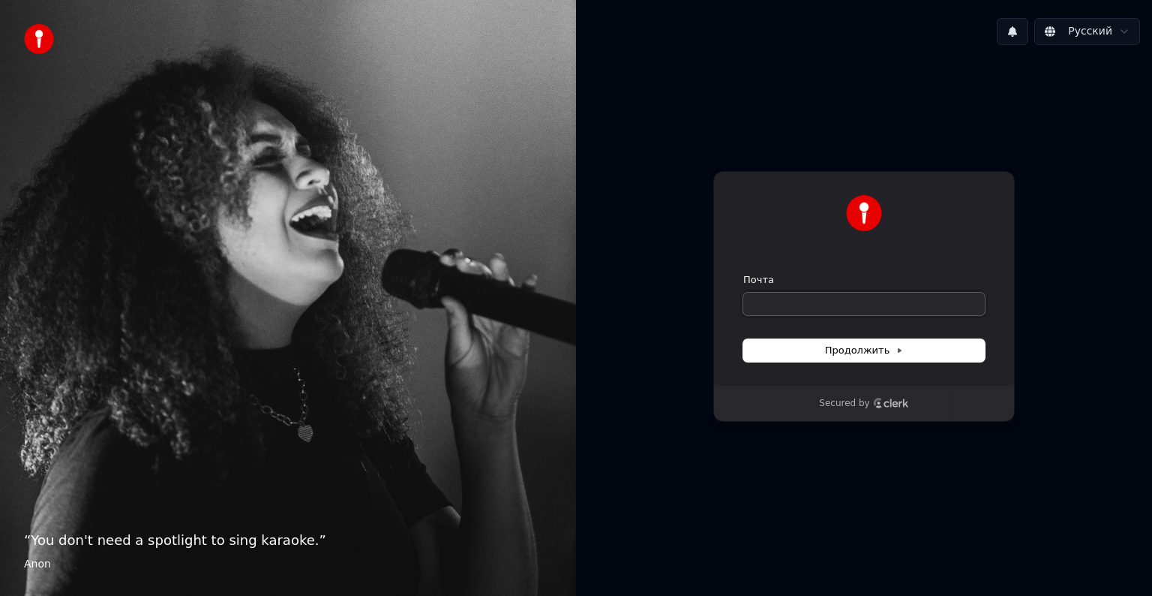
click at [770, 308] on input "Почта" at bounding box center [865, 304] width 242 height 23
click at [815, 352] on button "Продолжить" at bounding box center [865, 350] width 242 height 23
type input "**********"
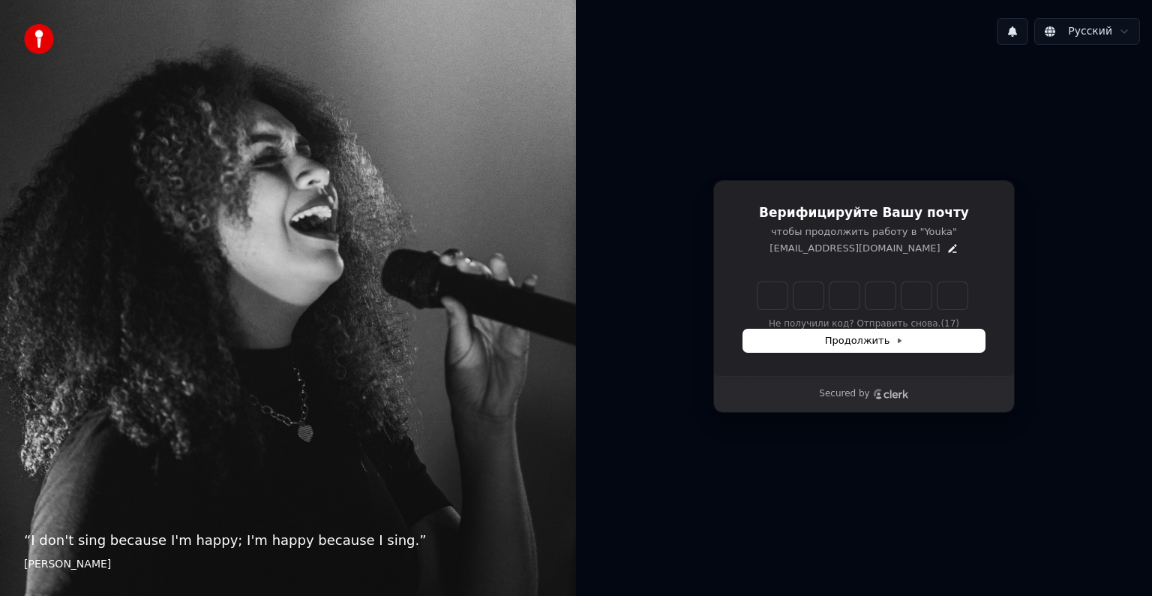
type input "*"
type input "**"
type input "*"
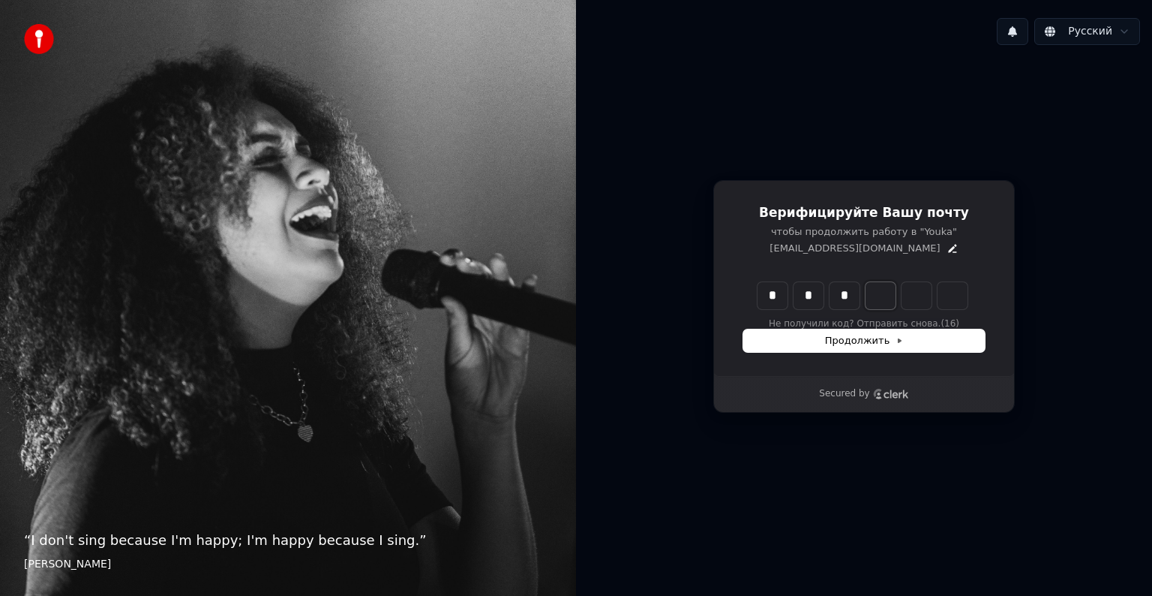
type input "***"
type input "*"
type input "****"
type input "*"
type input "******"
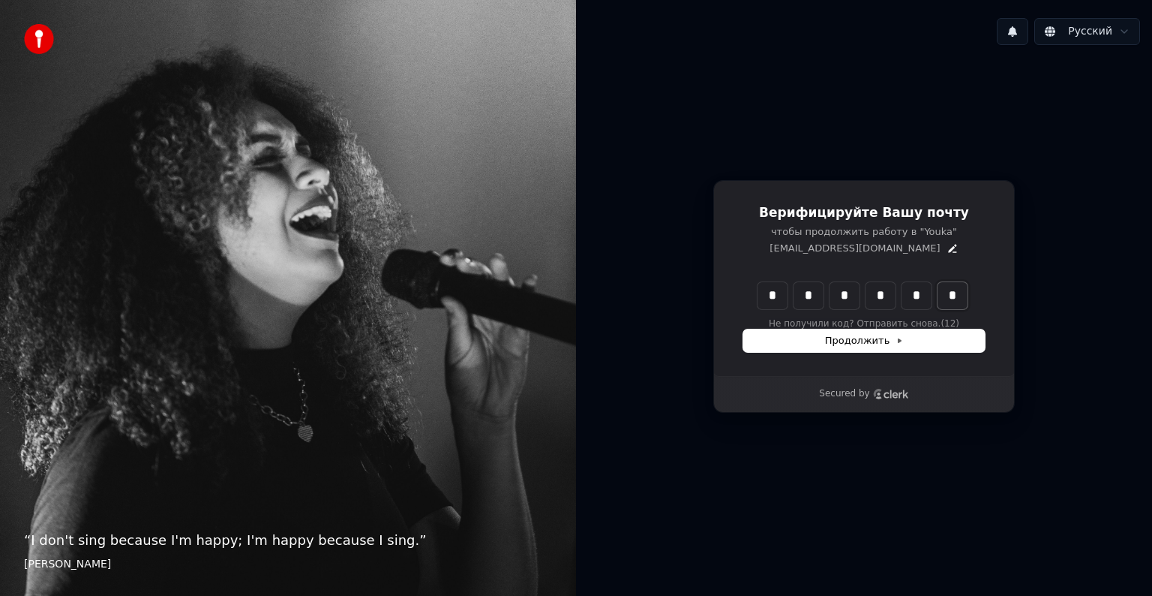
type input "*"
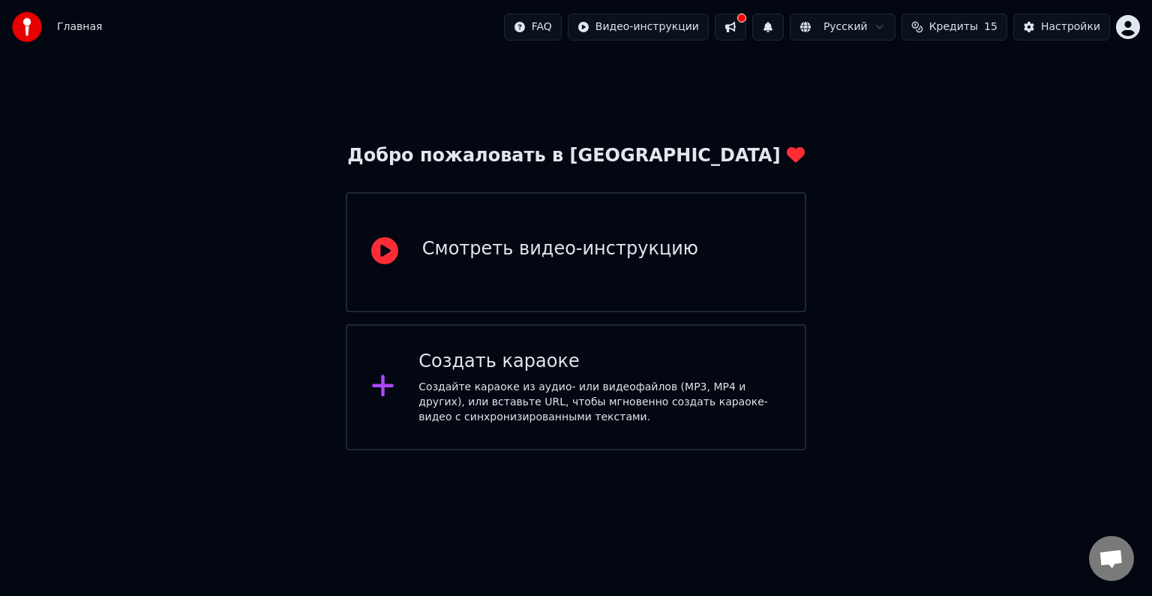
click at [525, 383] on div "Создайте караоке из аудио- или видеофайлов (MP3, MP4 и других), или вставьте UR…" at bounding box center [600, 402] width 362 height 45
click at [548, 389] on div "Создайте караоке из аудио- или видеофайлов (MP3, MP4 и других), или вставьте UR…" at bounding box center [600, 402] width 362 height 45
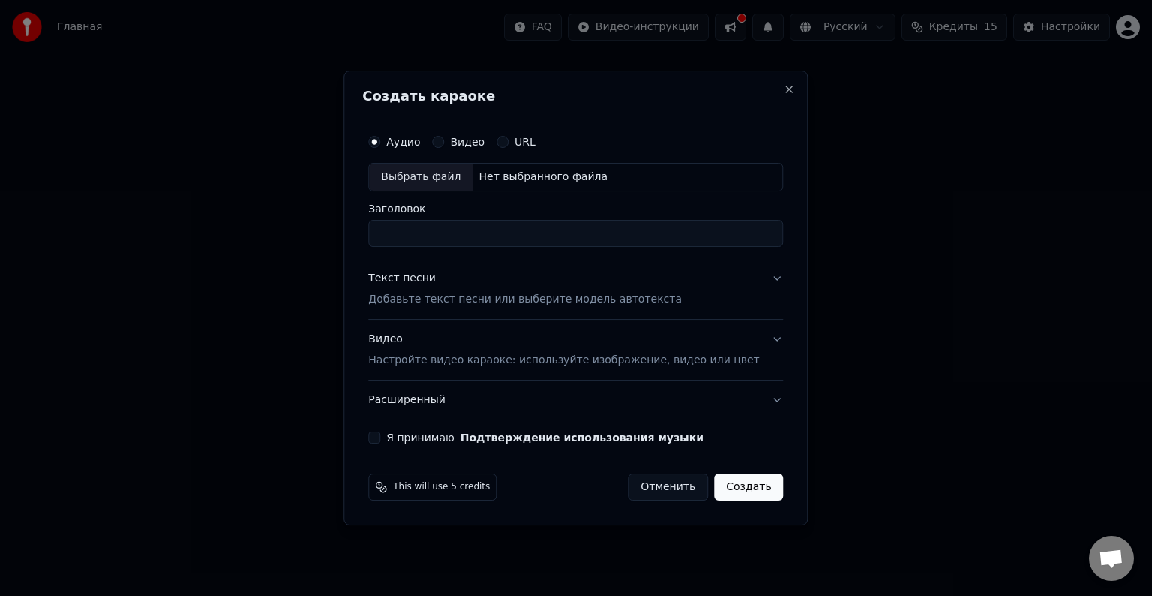
click at [476, 143] on label "Видео" at bounding box center [467, 142] width 35 height 11
click at [444, 143] on button "Видео" at bounding box center [438, 142] width 12 height 12
click at [412, 168] on div "Выбрать файл" at bounding box center [421, 177] width 104 height 27
click at [458, 234] on input "**********" at bounding box center [575, 233] width 415 height 27
type input "**********"
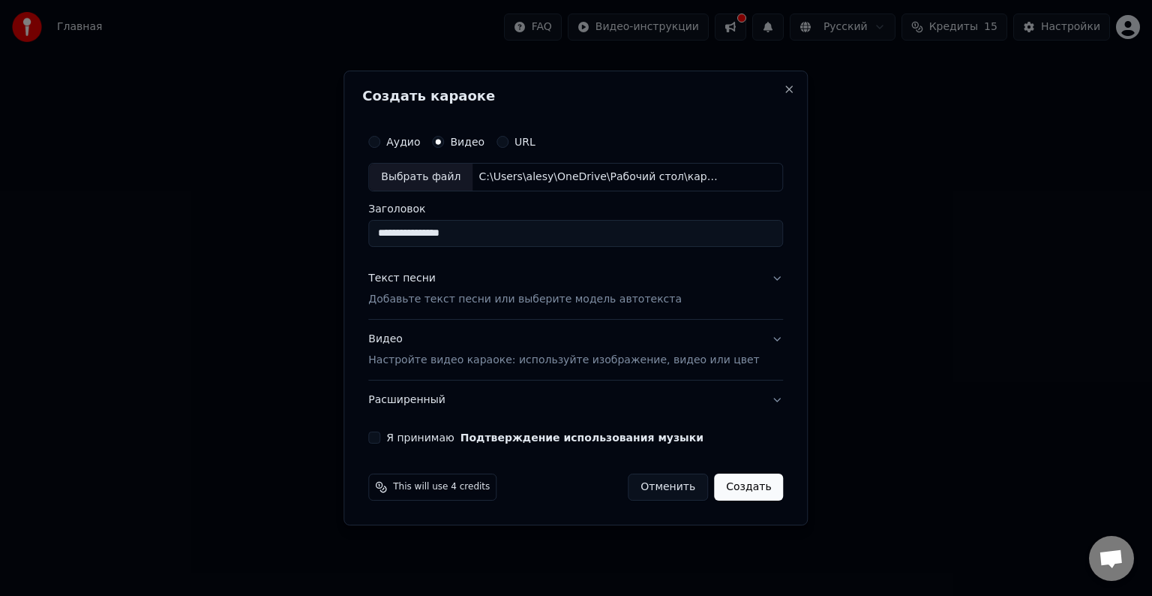
click at [441, 295] on p "Добавьте текст песни или выберите модель автотекста" at bounding box center [525, 299] width 314 height 15
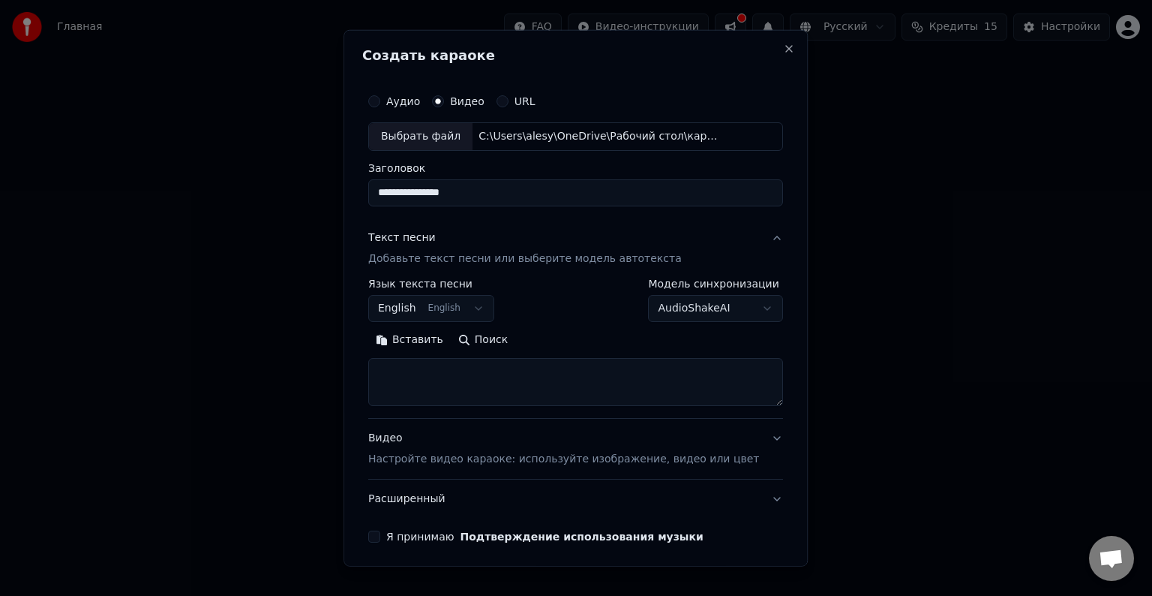
click at [452, 308] on button "English English" at bounding box center [431, 308] width 126 height 27
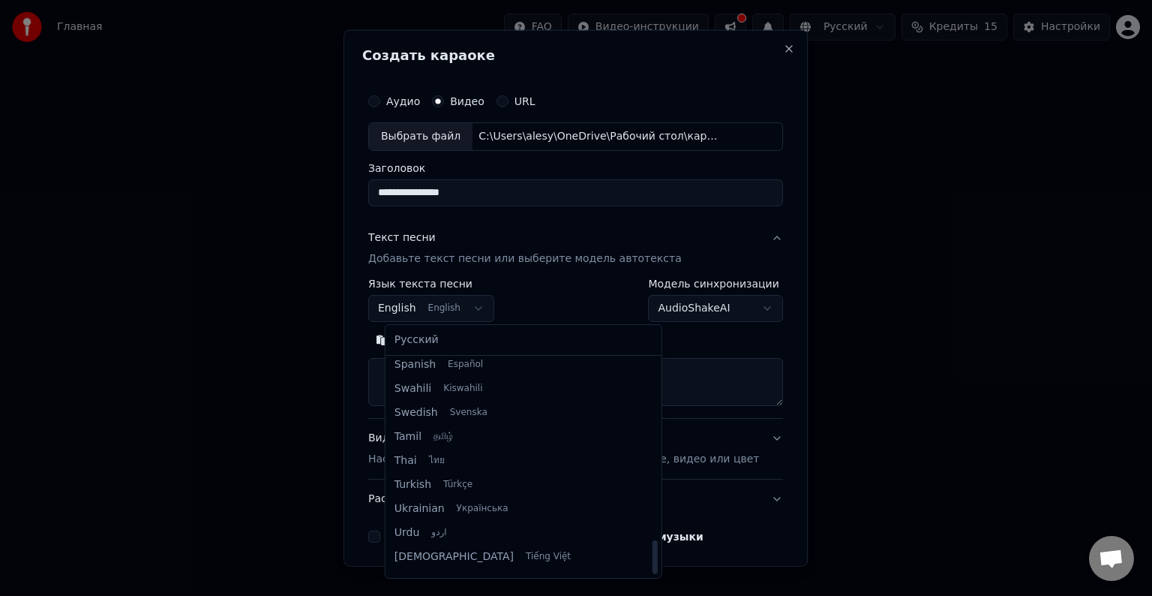
scroll to position [1152, 0]
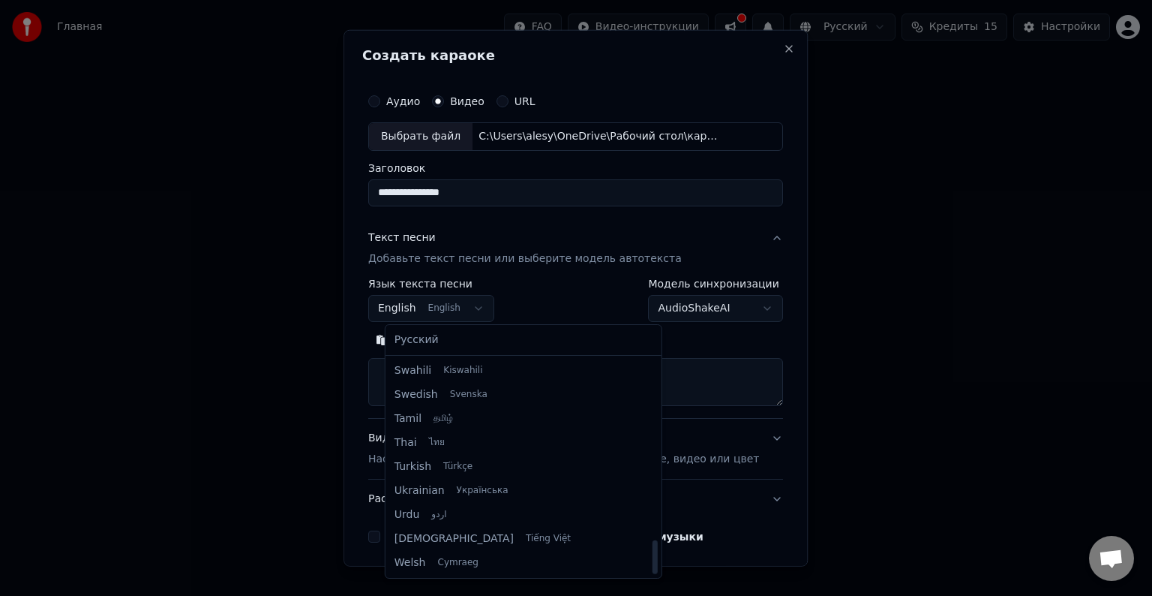
select select "**"
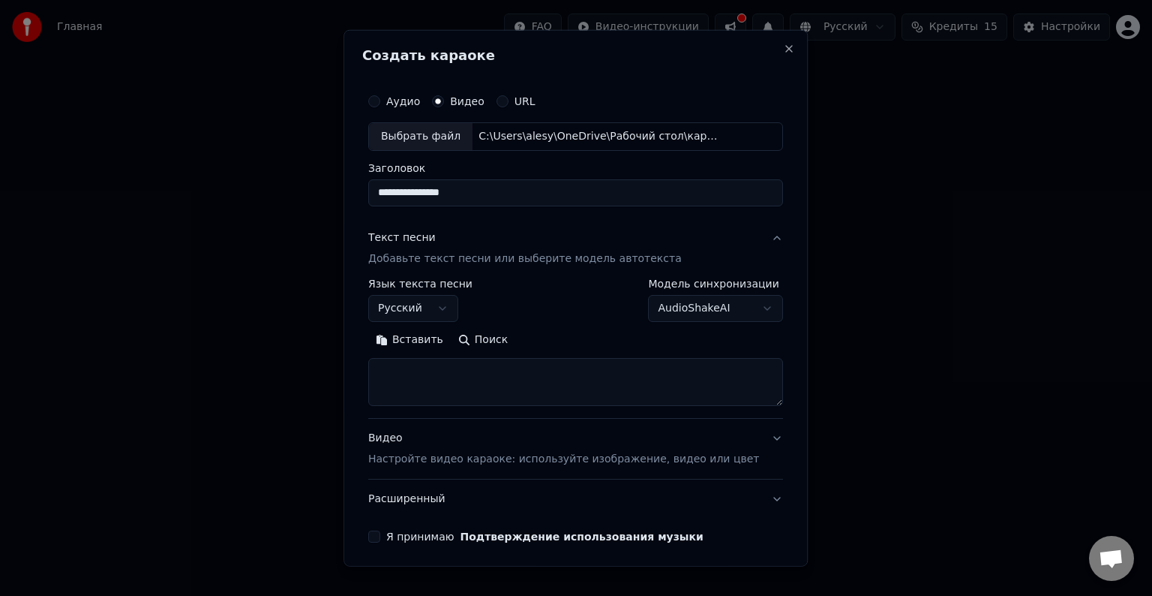
click at [406, 371] on textarea at bounding box center [575, 382] width 415 height 48
paste textarea "**********"
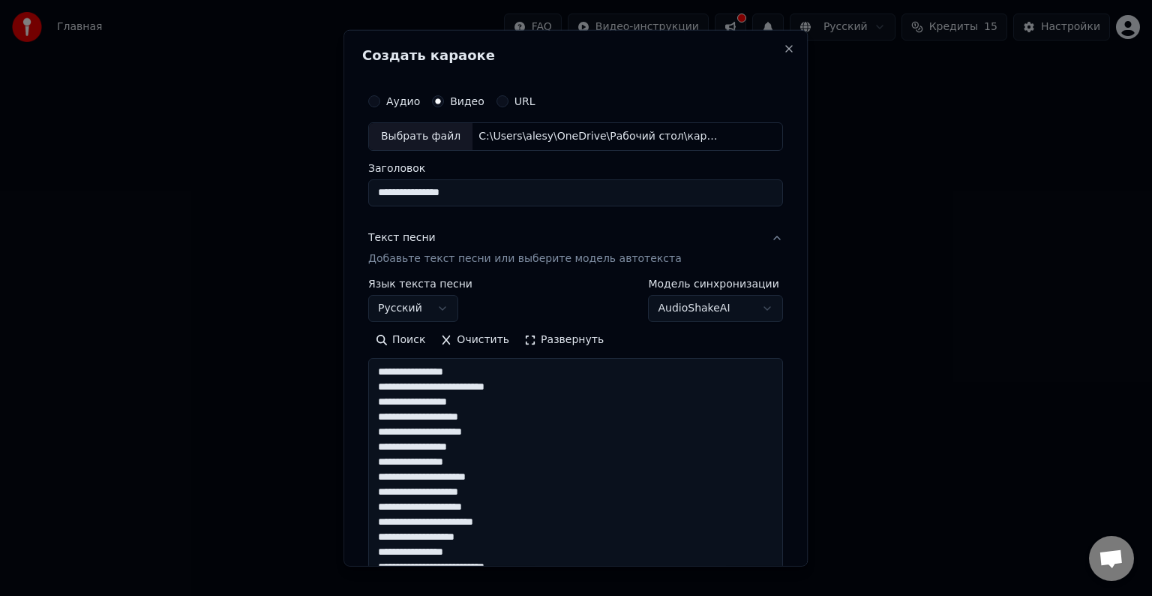
scroll to position [798, 0]
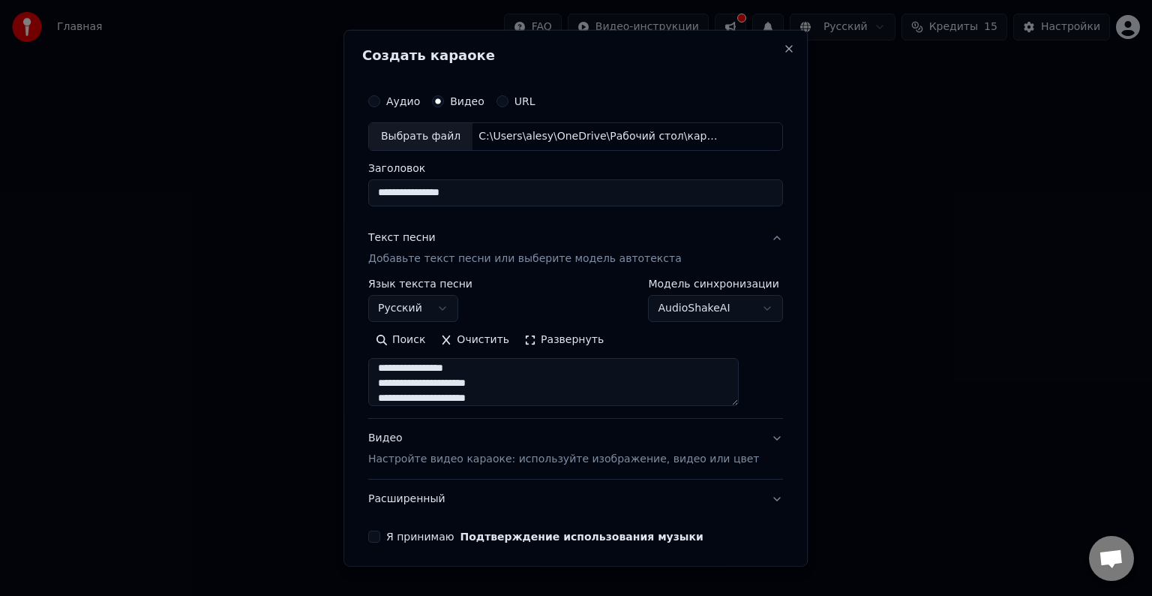
type textarea "**********"
click at [451, 439] on div "Видео Настройте видео караоке: используйте изображение, видео или цвет" at bounding box center [563, 449] width 391 height 36
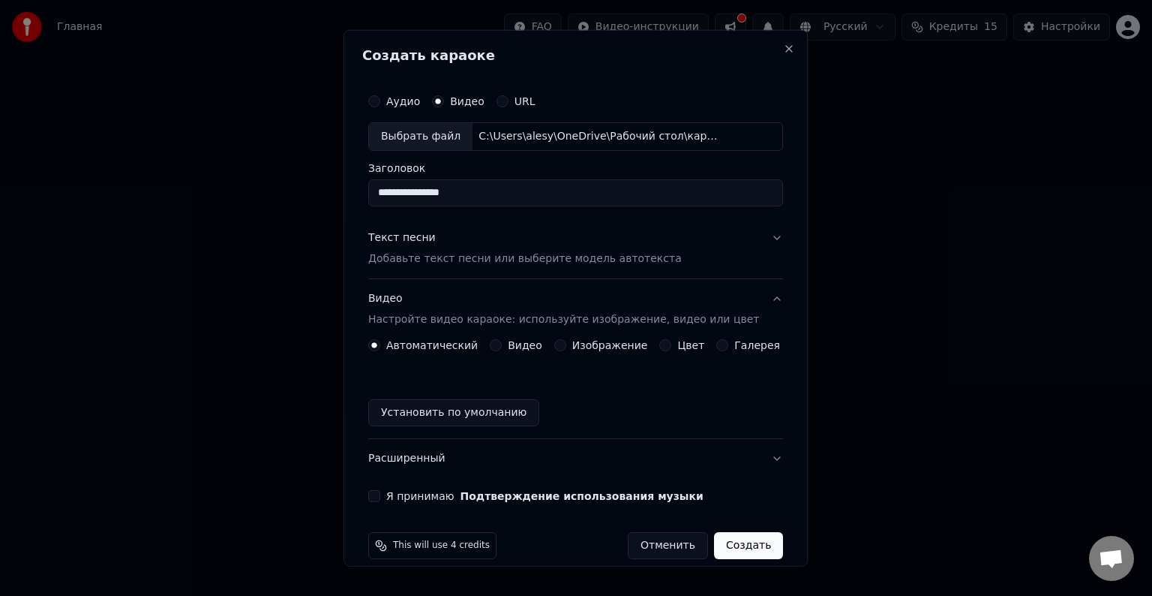
click at [480, 411] on button "Установить по умолчанию" at bounding box center [453, 412] width 171 height 27
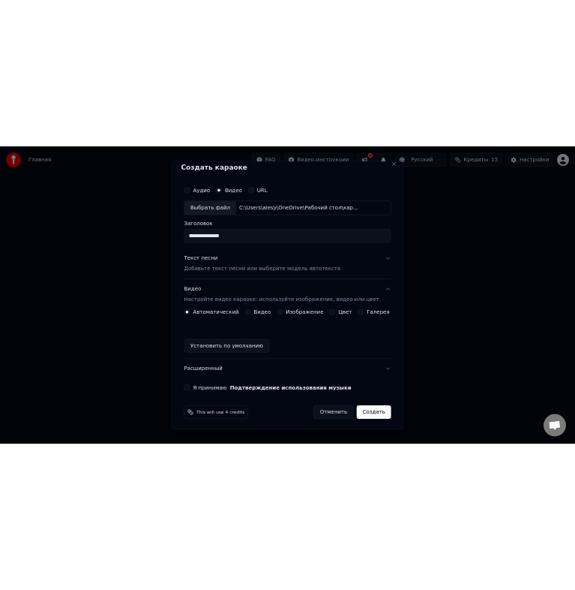
scroll to position [17, 0]
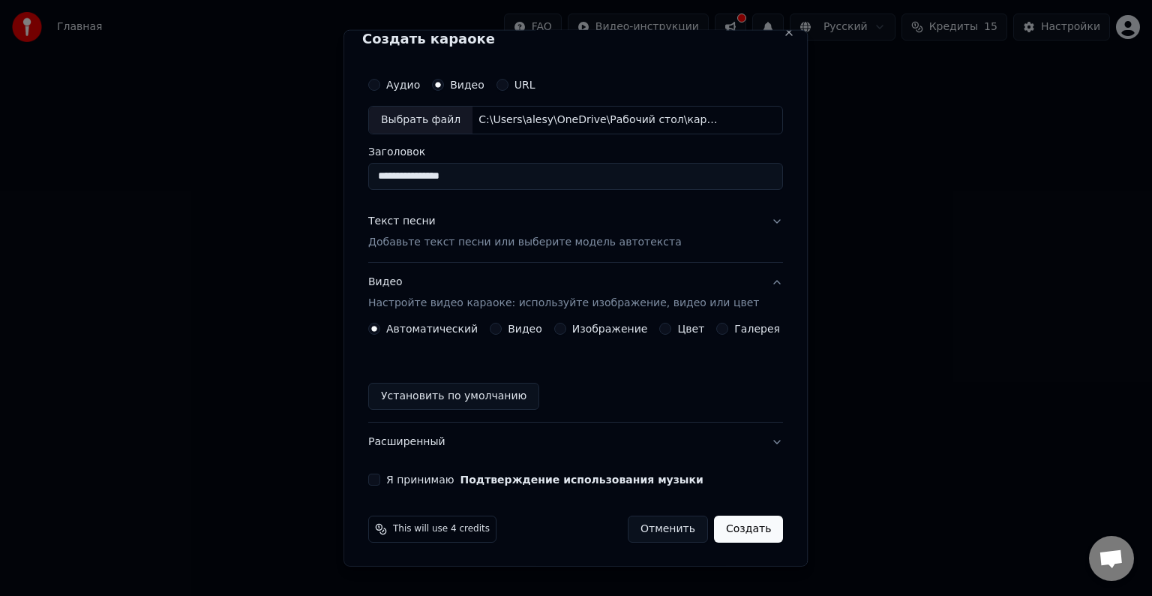
click at [399, 486] on div "**********" at bounding box center [575, 278] width 427 height 428
click at [380, 479] on button "Я принимаю Подтверждение использования музыки" at bounding box center [374, 479] width 12 height 12
click at [741, 531] on button "Создать" at bounding box center [748, 528] width 69 height 27
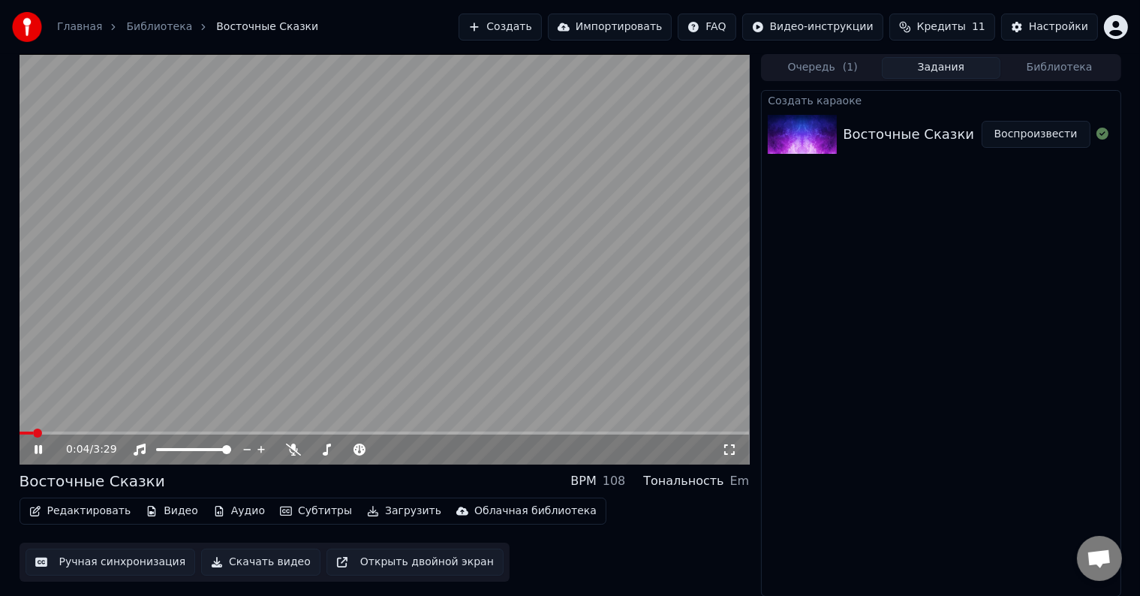
click at [418, 333] on video at bounding box center [385, 259] width 730 height 410
click at [418, 335] on video at bounding box center [385, 259] width 730 height 410
click at [359, 443] on div at bounding box center [361, 449] width 121 height 15
click at [293, 455] on icon at bounding box center [293, 449] width 15 height 12
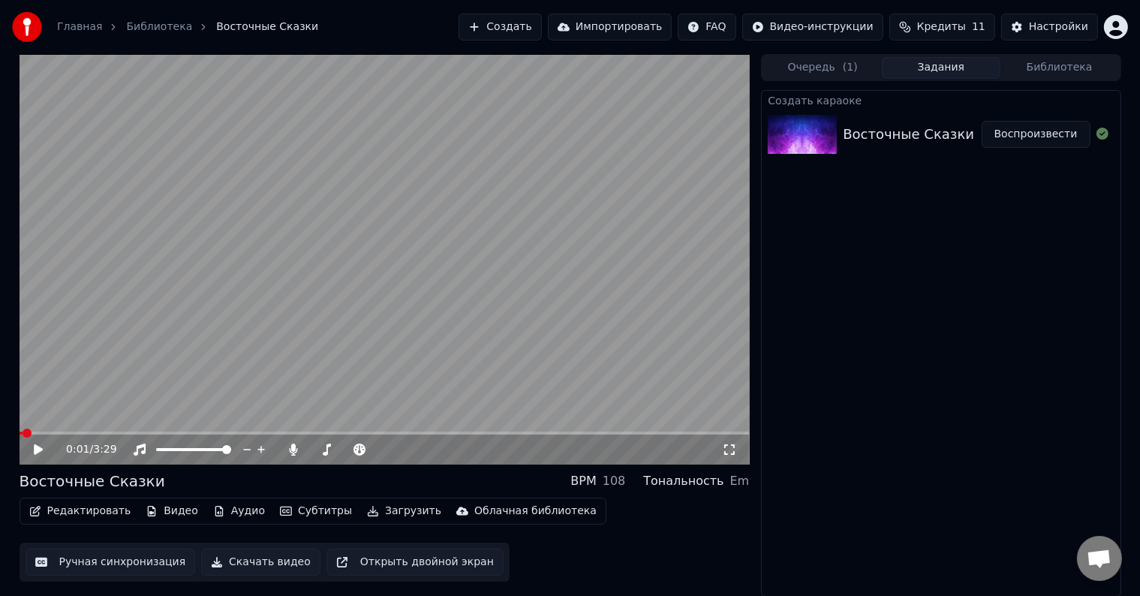
click at [23, 437] on span at bounding box center [27, 432] width 9 height 9
click at [40, 445] on icon at bounding box center [49, 449] width 35 height 12
click at [418, 448] on icon at bounding box center [415, 449] width 14 height 15
click at [447, 447] on icon at bounding box center [448, 450] width 8 height 8
click at [432, 447] on icon at bounding box center [434, 449] width 14 height 15
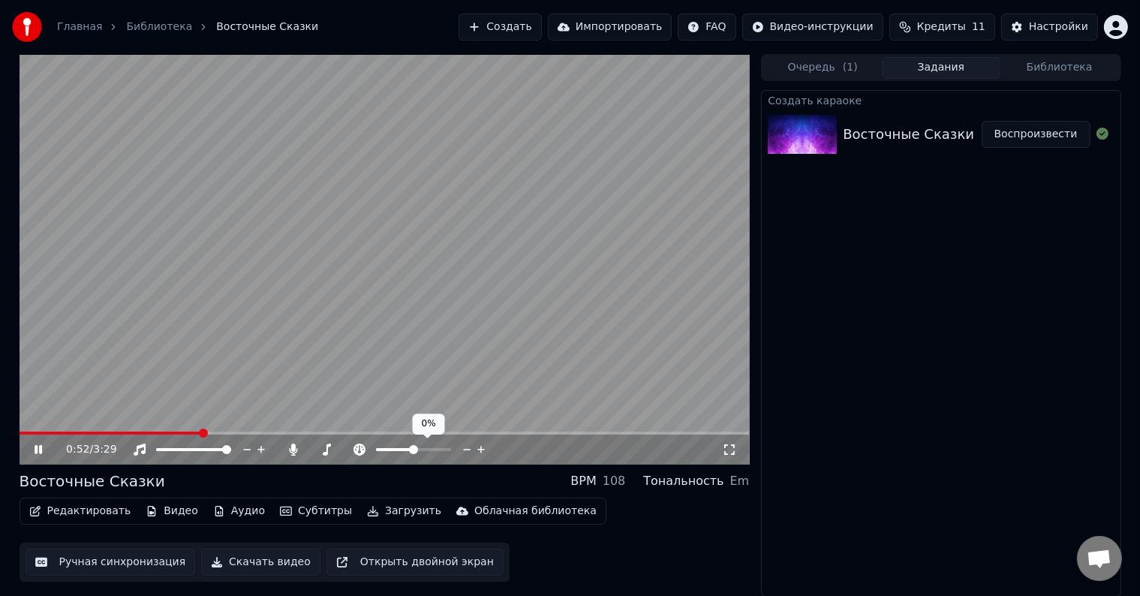
click at [479, 452] on icon at bounding box center [481, 449] width 14 height 15
click at [466, 449] on icon at bounding box center [467, 450] width 8 height 2
click at [324, 331] on video at bounding box center [385, 259] width 730 height 410
click at [33, 516] on icon "button" at bounding box center [35, 511] width 11 height 11
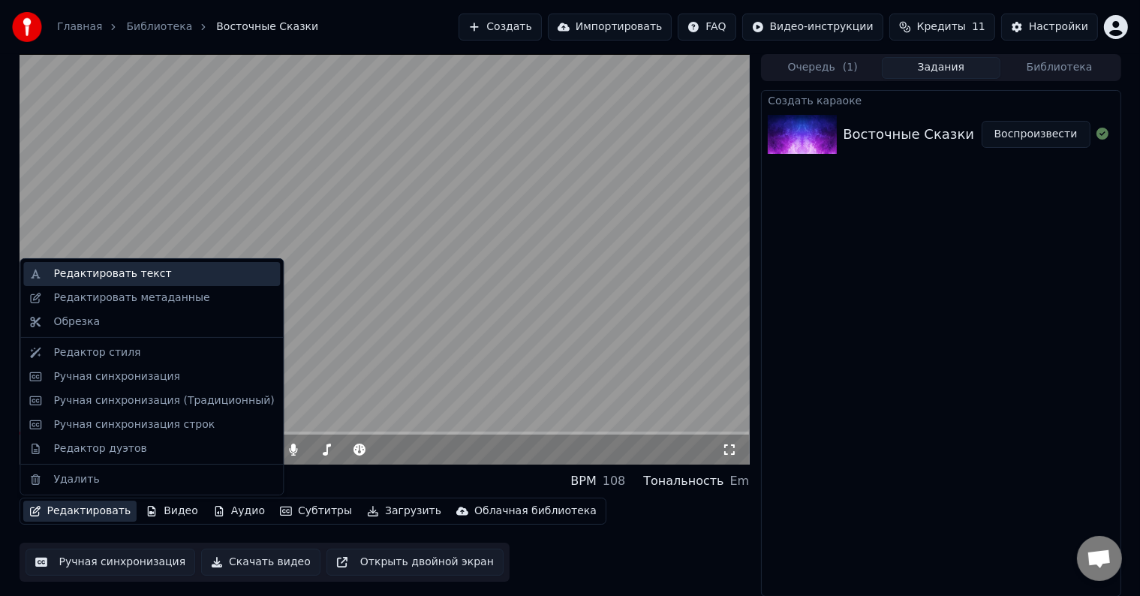
click at [80, 275] on div "Редактировать текст" at bounding box center [112, 273] width 118 height 15
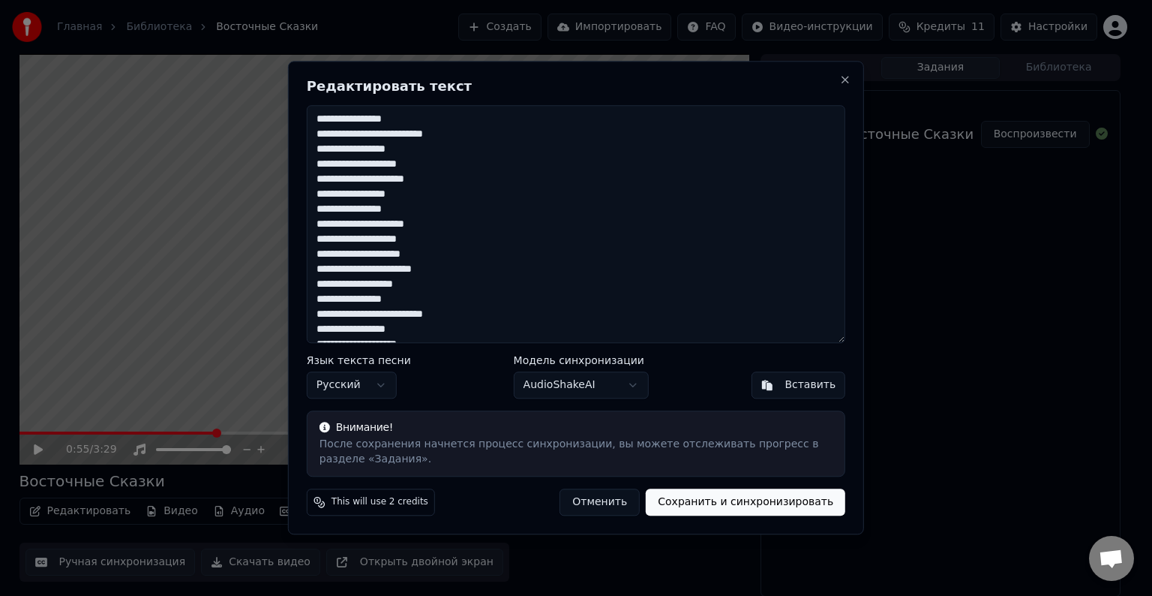
click at [615, 381] on button "AudioShakeAI" at bounding box center [581, 385] width 135 height 27
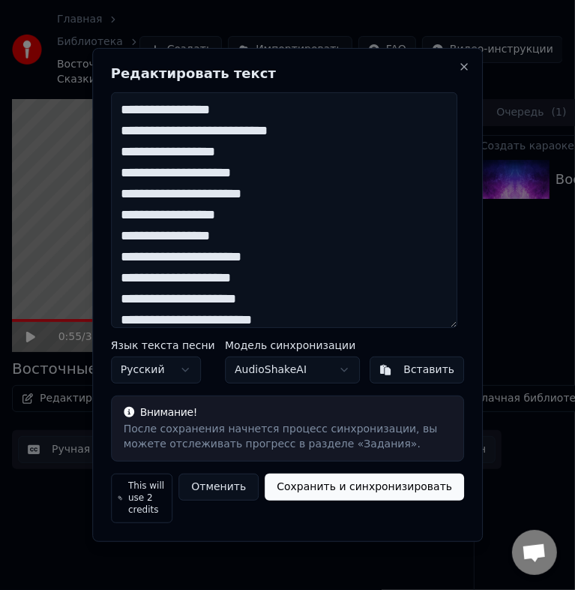
click at [280, 132] on textarea at bounding box center [284, 210] width 347 height 236
click at [137, 158] on textarea at bounding box center [284, 210] width 347 height 236
paste textarea "*"
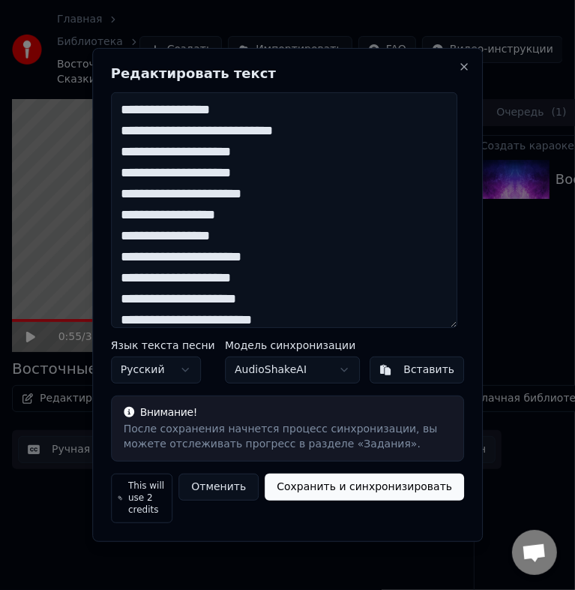
click at [234, 179] on textarea at bounding box center [284, 210] width 347 height 236
paste textarea "*******"
click at [197, 215] on textarea at bounding box center [284, 210] width 347 height 236
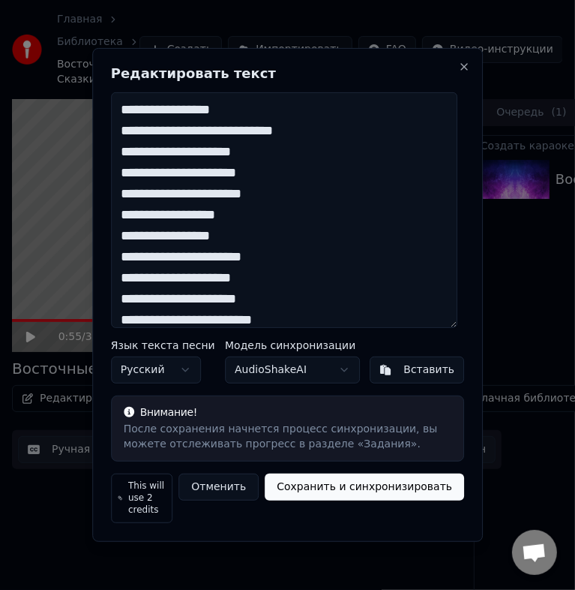
click at [214, 243] on textarea at bounding box center [284, 210] width 347 height 236
click at [192, 285] on textarea at bounding box center [284, 210] width 347 height 236
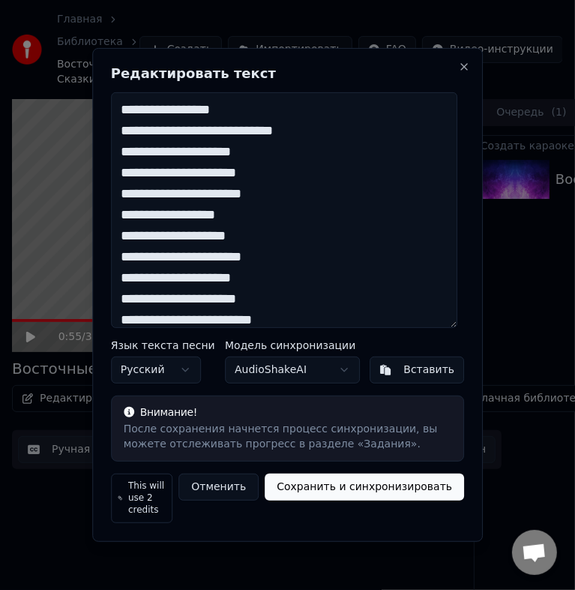
paste textarea
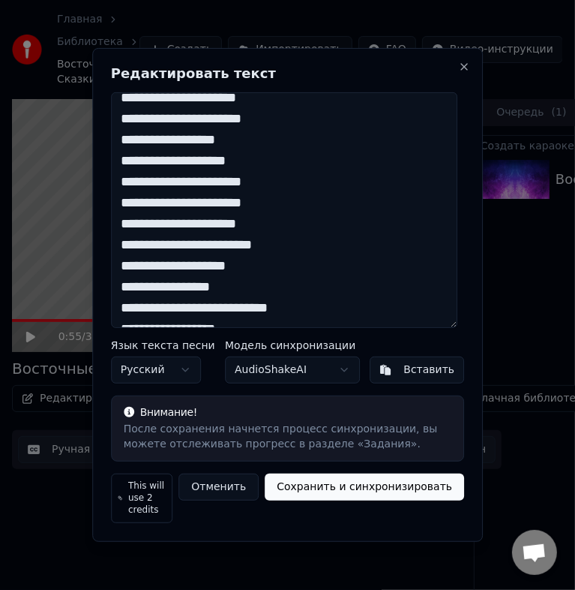
click at [132, 223] on textarea at bounding box center [284, 210] width 347 height 236
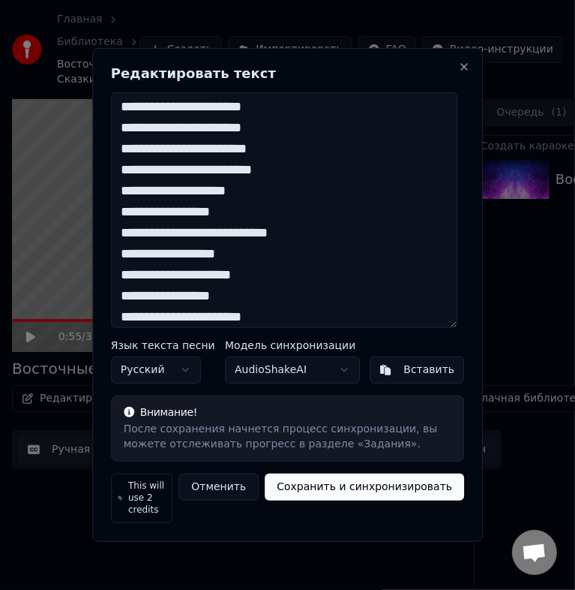
click at [292, 235] on textarea at bounding box center [284, 210] width 347 height 236
paste textarea "*"
click at [143, 251] on textarea at bounding box center [284, 210] width 347 height 236
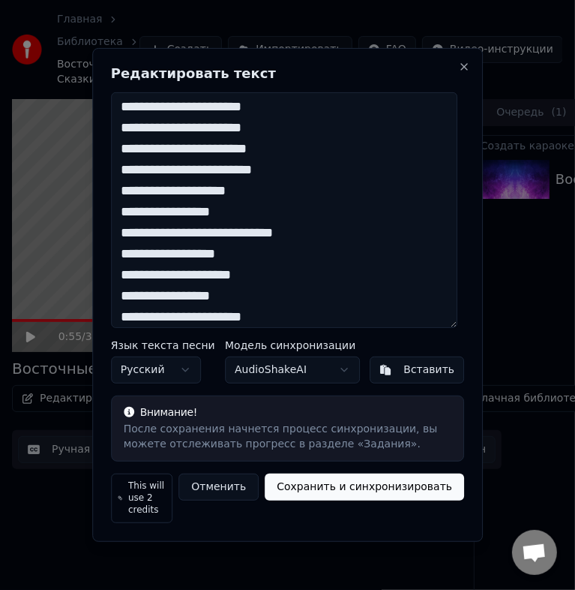
paste textarea "*"
click at [243, 285] on textarea at bounding box center [284, 210] width 347 height 236
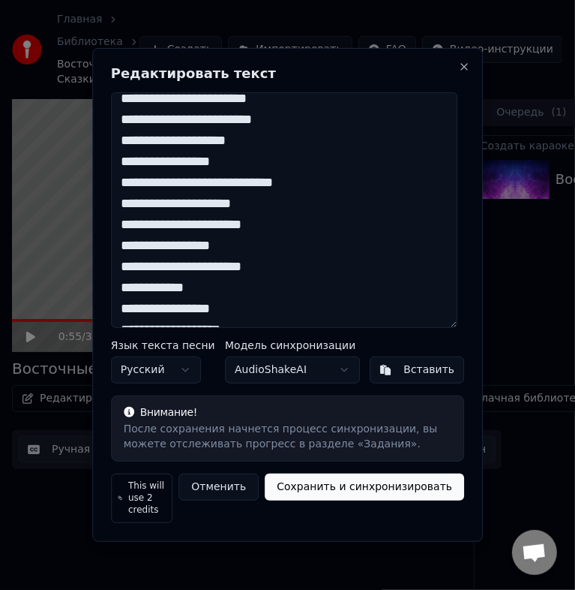
scroll to position [300, 0]
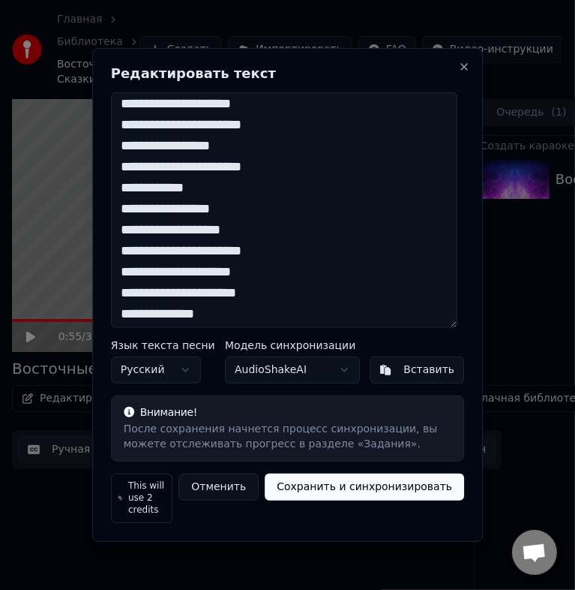
click at [161, 219] on textarea at bounding box center [284, 210] width 347 height 236
click at [162, 219] on textarea at bounding box center [284, 210] width 347 height 236
click at [155, 206] on textarea at bounding box center [284, 210] width 347 height 236
paste textarea
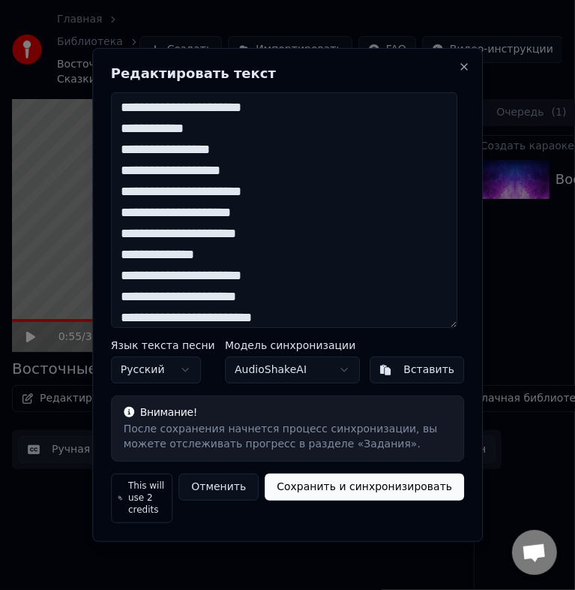
scroll to position [375, 0]
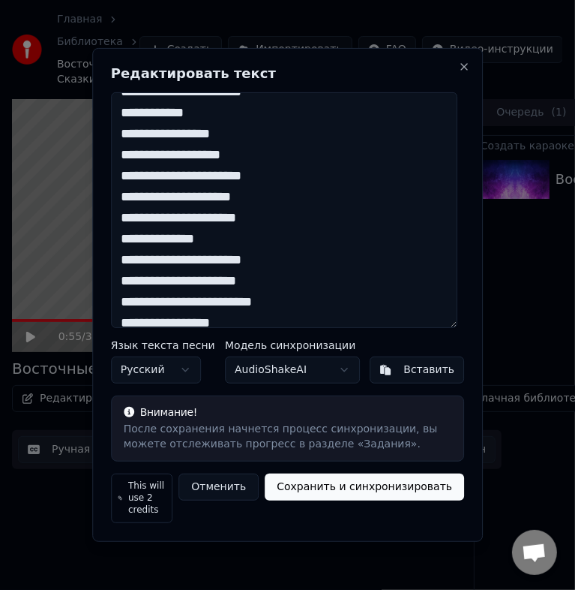
click at [203, 198] on textarea at bounding box center [284, 210] width 347 height 236
click at [155, 230] on textarea at bounding box center [284, 210] width 347 height 236
click at [156, 228] on textarea at bounding box center [284, 210] width 347 height 236
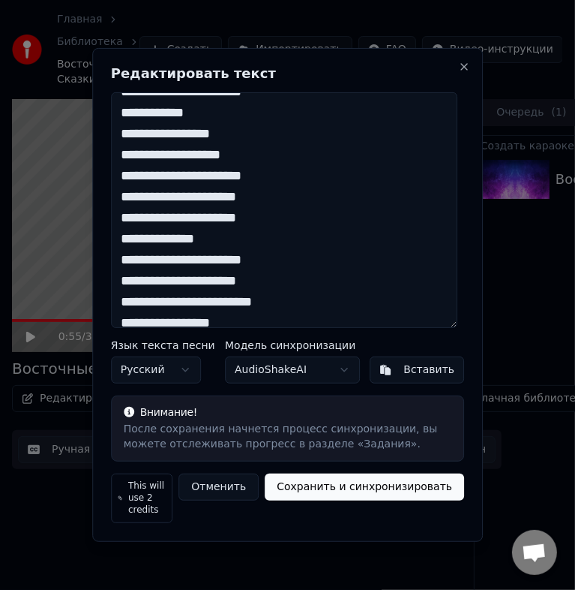
click at [156, 228] on textarea at bounding box center [284, 210] width 347 height 236
paste textarea
click at [240, 251] on textarea at bounding box center [284, 210] width 347 height 236
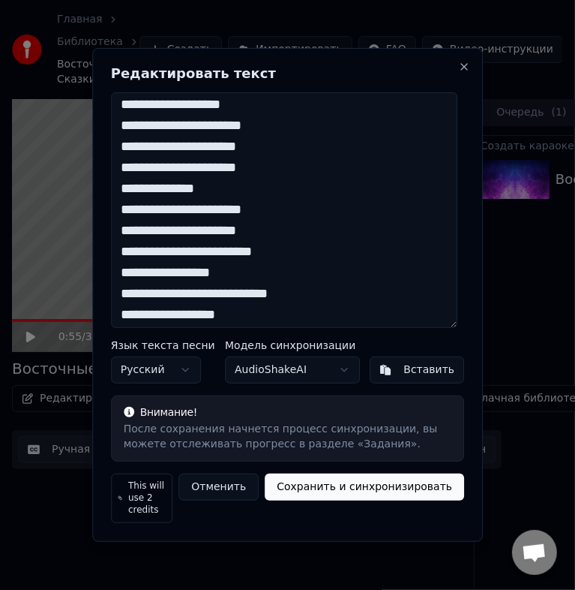
scroll to position [450, 0]
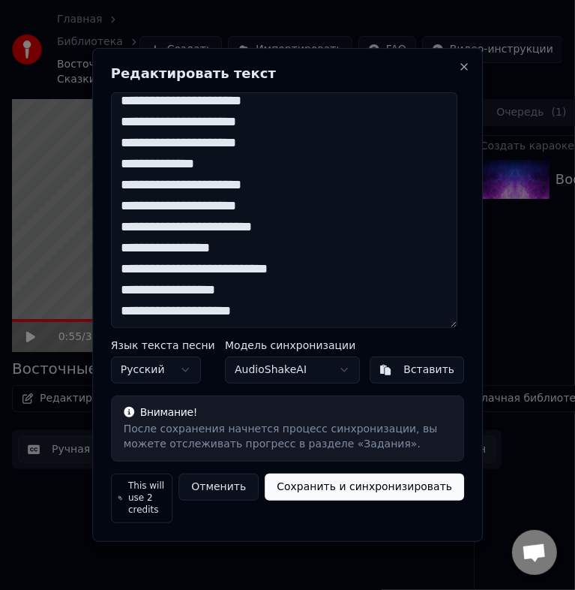
click at [212, 189] on textarea at bounding box center [284, 210] width 347 height 236
click at [265, 233] on textarea at bounding box center [284, 210] width 347 height 236
paste textarea "*"
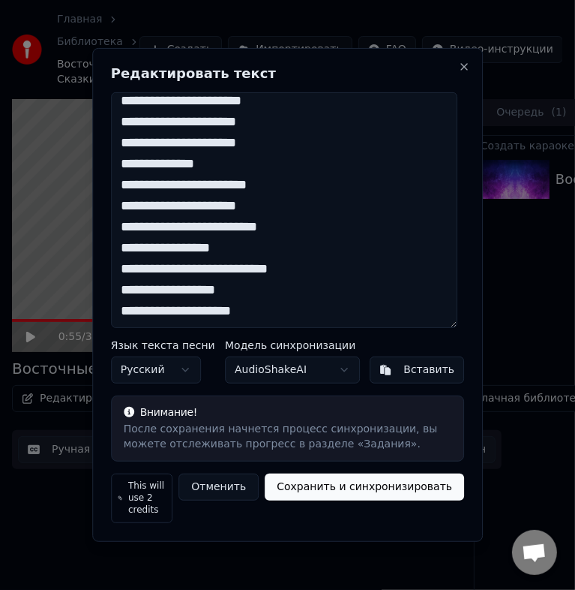
click at [284, 285] on textarea at bounding box center [284, 210] width 347 height 236
click at [291, 265] on textarea at bounding box center [284, 210] width 347 height 236
paste textarea "*"
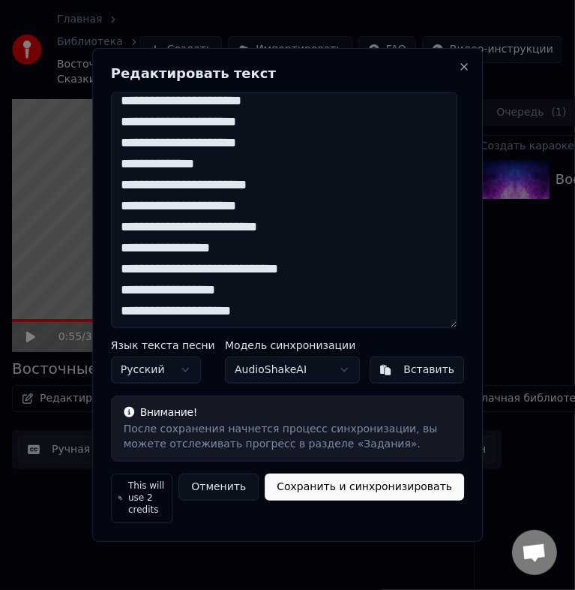
click at [135, 297] on textarea at bounding box center [284, 210] width 347 height 236
paste textarea "*"
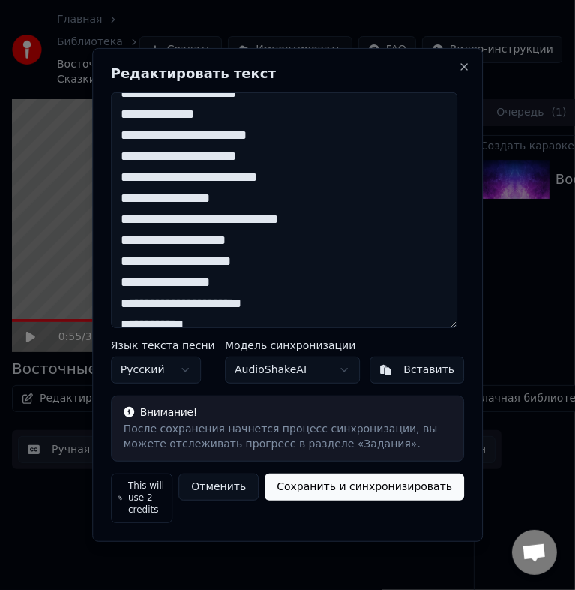
scroll to position [525, 0]
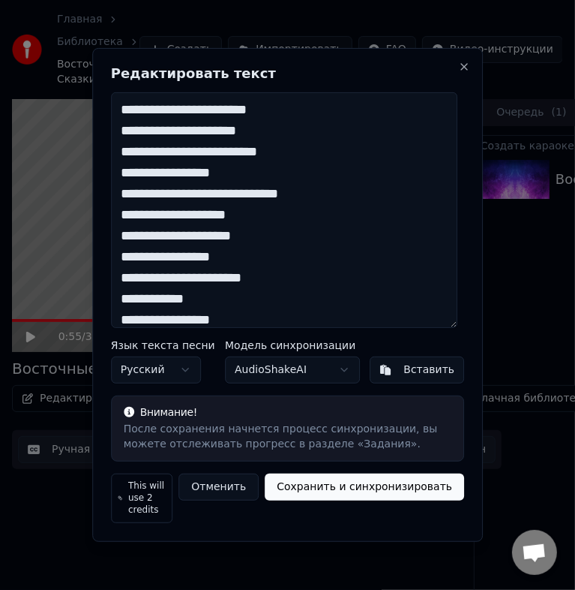
click at [230, 239] on textarea at bounding box center [284, 210] width 347 height 236
paste textarea "**"
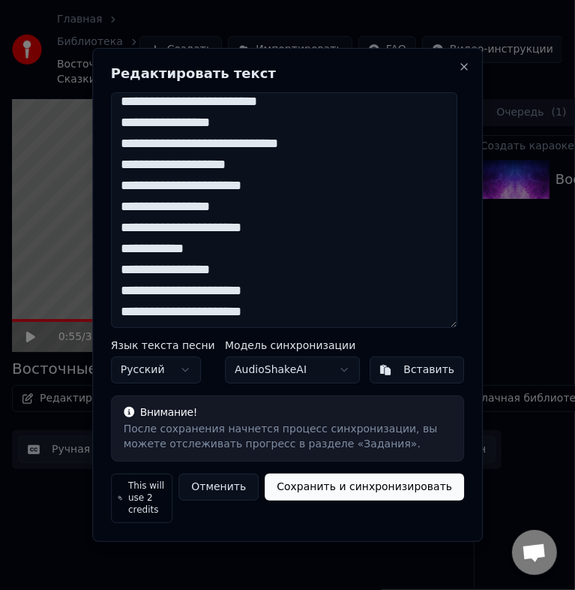
scroll to position [600, 0]
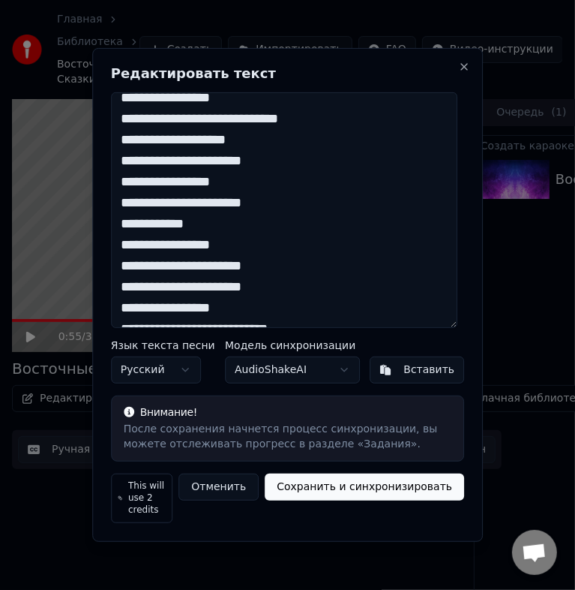
click at [155, 254] on textarea at bounding box center [284, 210] width 347 height 236
click at [156, 254] on textarea at bounding box center [284, 210] width 347 height 236
click at [162, 254] on textarea at bounding box center [284, 210] width 347 height 236
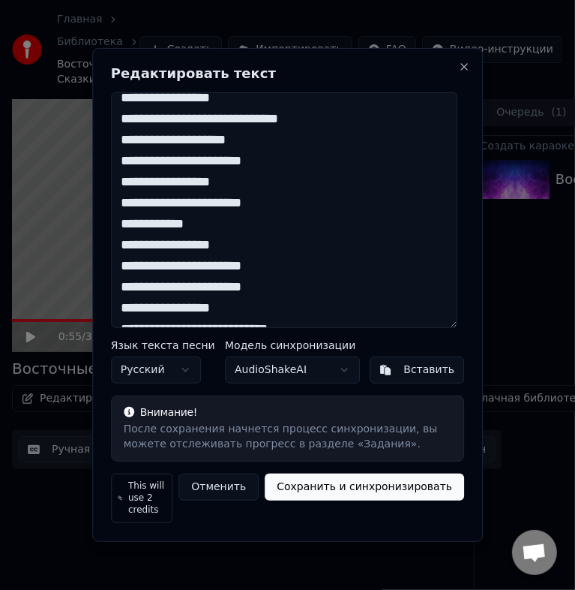
click at [162, 254] on textarea at bounding box center [284, 210] width 347 height 236
click at [162, 253] on textarea at bounding box center [284, 210] width 347 height 236
click at [156, 253] on textarea at bounding box center [284, 210] width 347 height 236
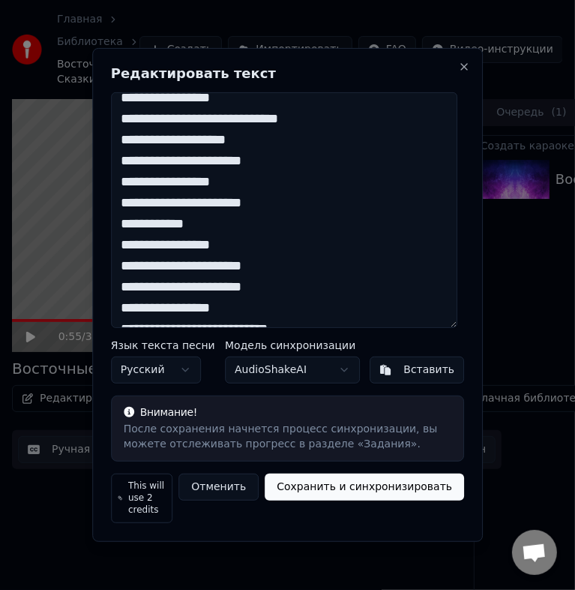
click at [156, 253] on textarea at bounding box center [284, 210] width 347 height 236
paste textarea
click at [285, 297] on textarea at bounding box center [284, 210] width 347 height 236
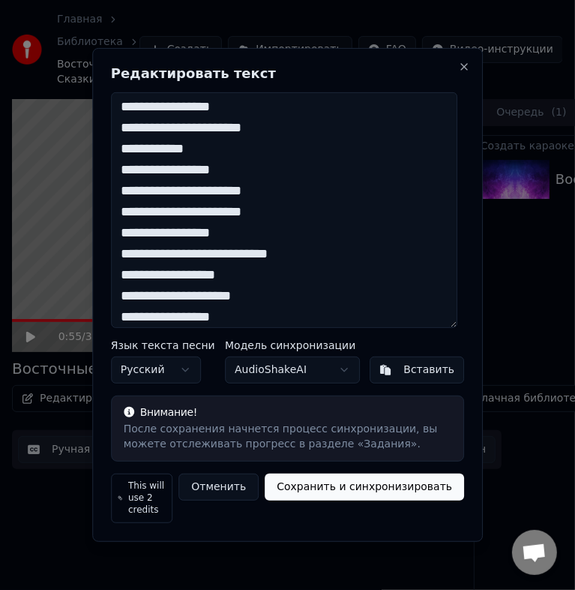
click at [288, 248] on textarea at bounding box center [284, 210] width 347 height 236
click at [290, 259] on textarea at bounding box center [284, 210] width 347 height 236
paste textarea "*"
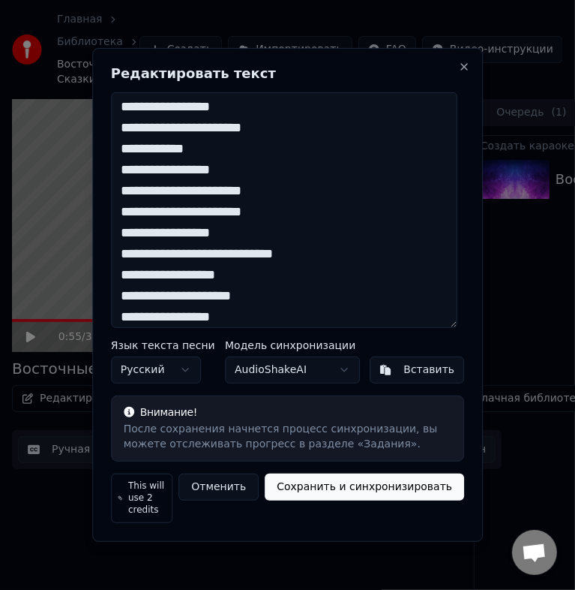
click at [155, 289] on textarea at bounding box center [284, 210] width 347 height 236
paste textarea "*"
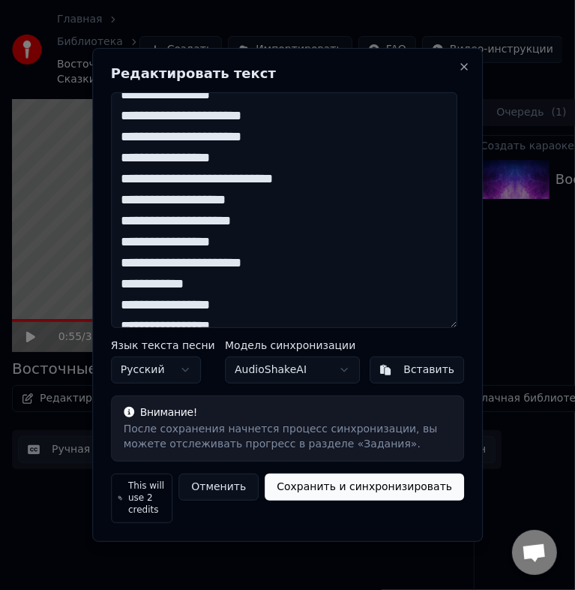
click at [247, 223] on textarea at bounding box center [284, 210] width 347 height 236
paste textarea "**"
click at [149, 317] on textarea at bounding box center [284, 210] width 347 height 236
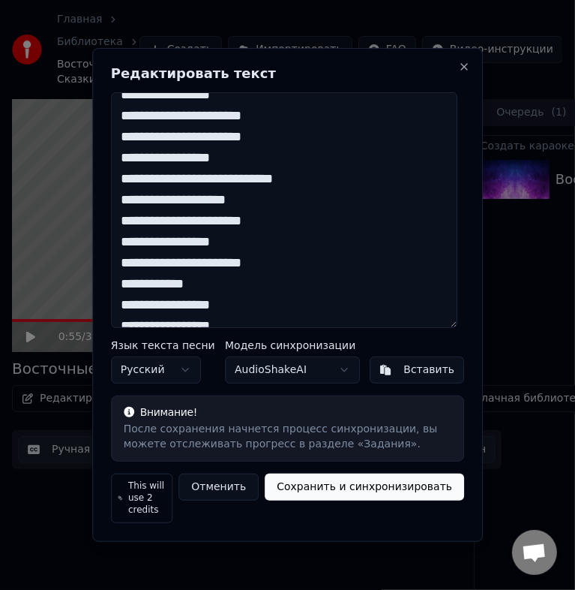
paste textarea
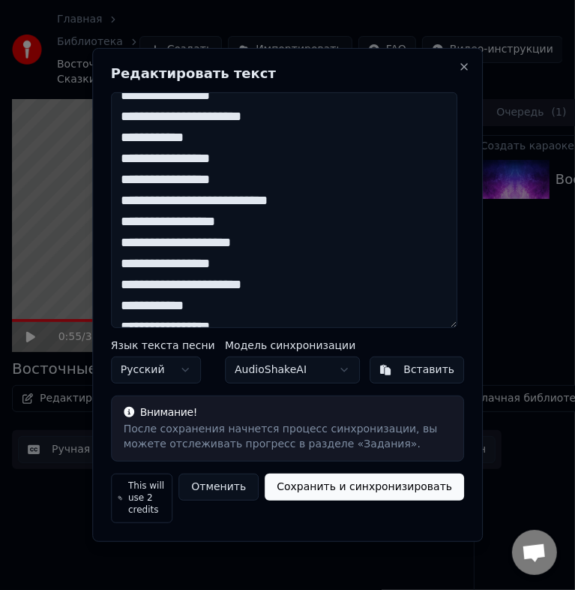
scroll to position [900, 0]
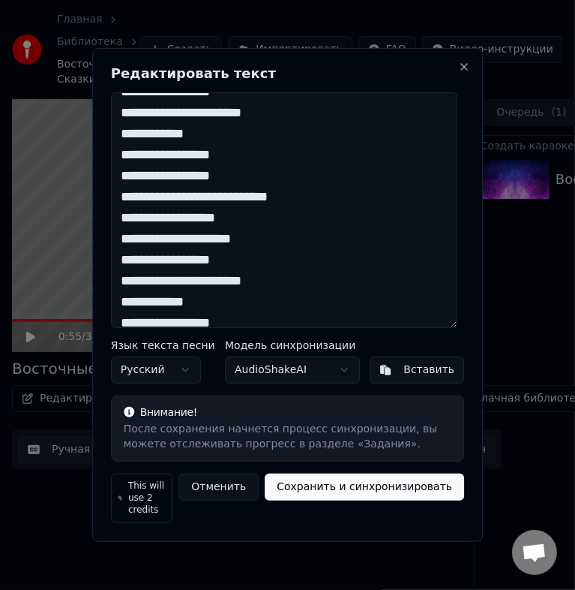
click at [285, 204] on textarea at bounding box center [284, 210] width 347 height 236
paste textarea "*"
click at [131, 233] on textarea at bounding box center [284, 210] width 347 height 236
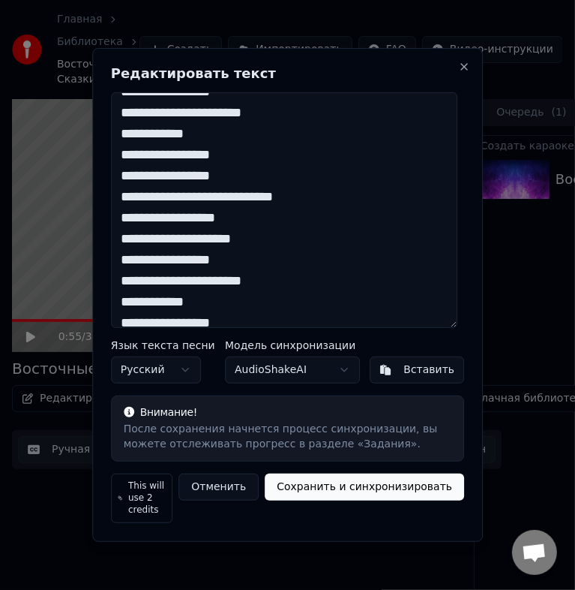
paste textarea "*"
click at [234, 240] on textarea at bounding box center [284, 210] width 347 height 236
paste textarea "**"
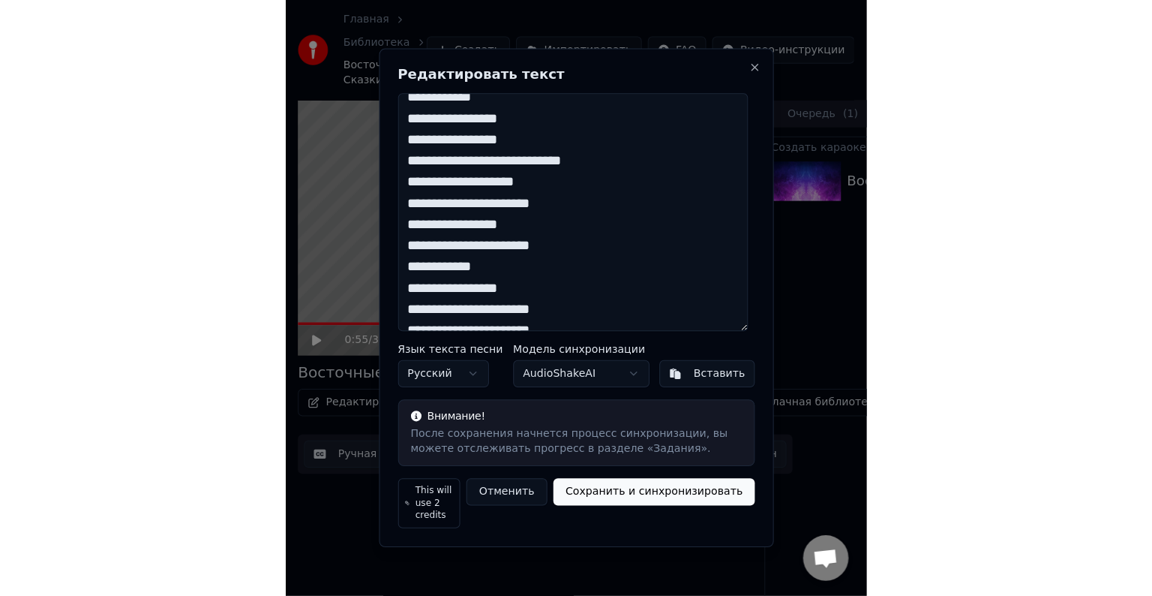
scroll to position [954, 0]
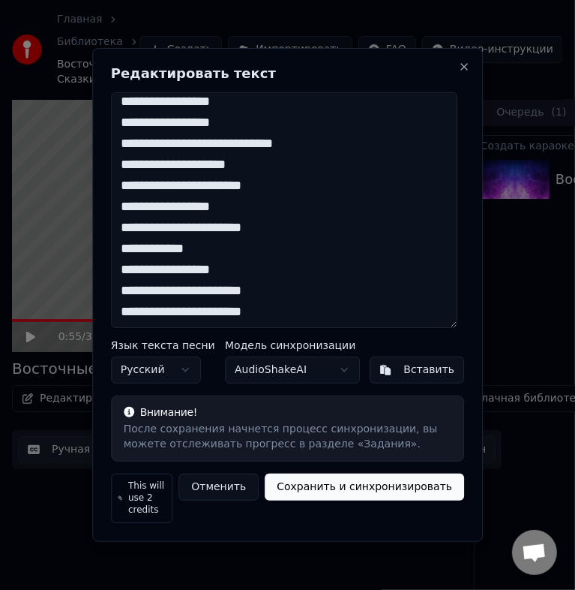
click at [156, 279] on textarea at bounding box center [284, 210] width 347 height 236
paste textarea
click at [168, 318] on textarea at bounding box center [284, 210] width 347 height 236
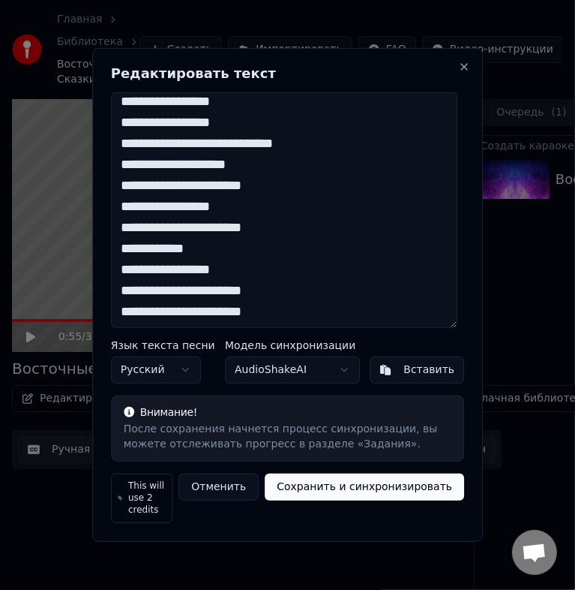
click at [176, 320] on textarea at bounding box center [284, 210] width 347 height 236
paste textarea
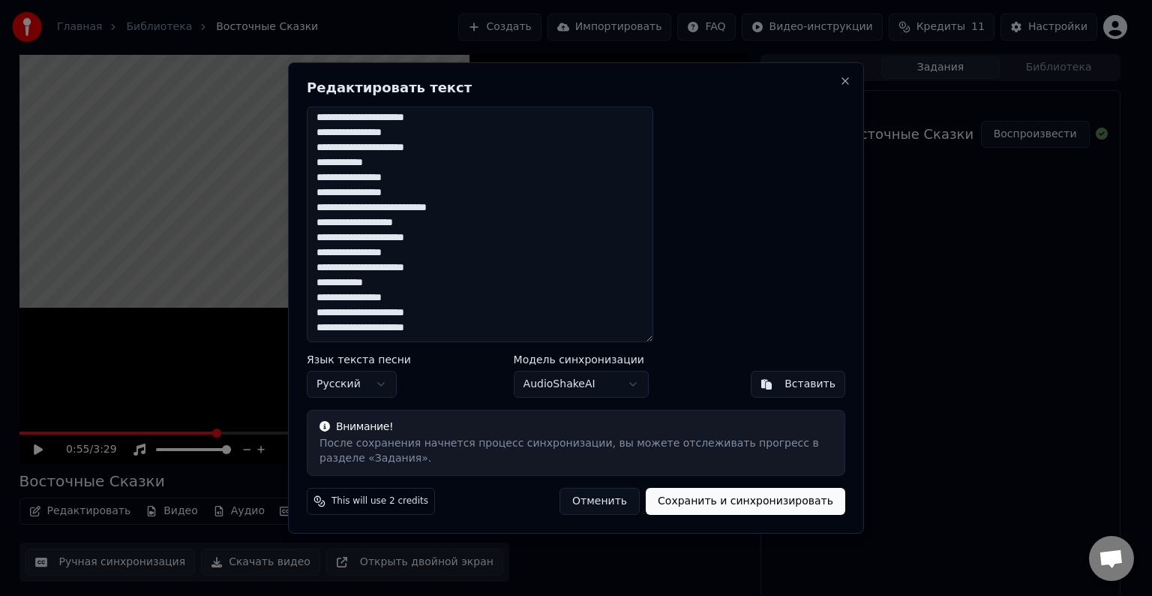
scroll to position [614, 0]
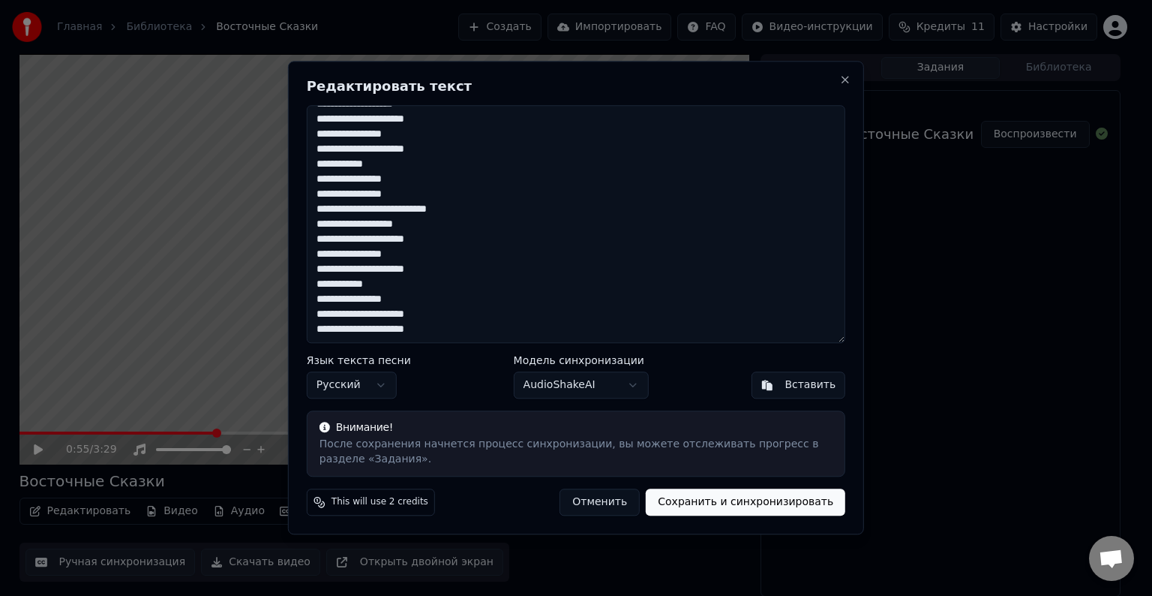
type textarea "**********"
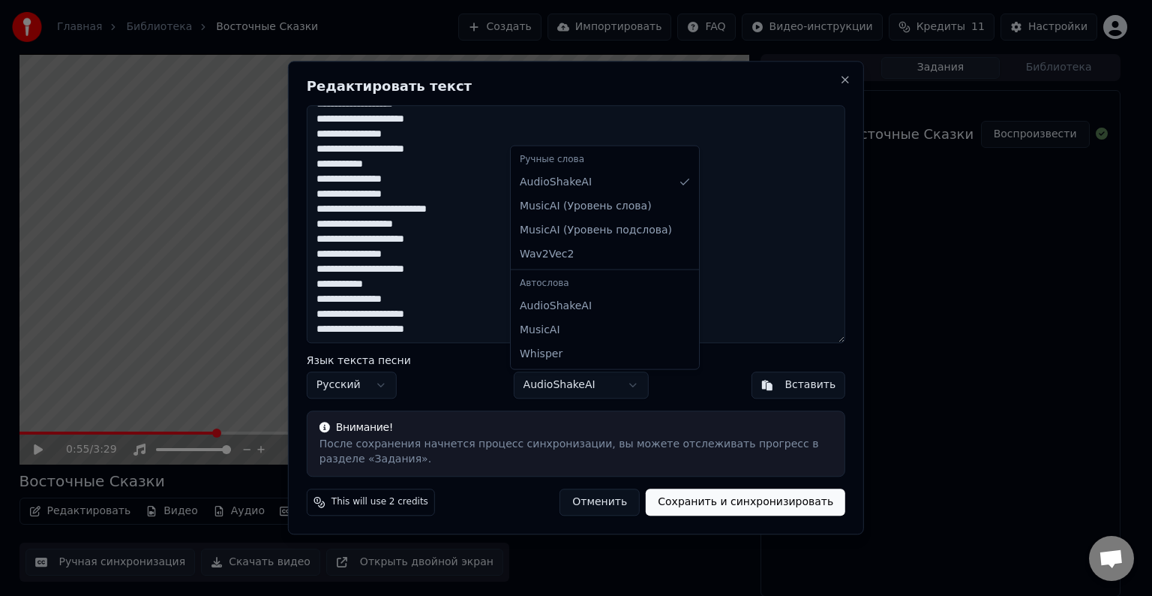
click at [561, 385] on body "Главная Библиотека Восточные Сказки Создать Импортировать FAQ Видео-инструкции …" at bounding box center [570, 298] width 1140 height 596
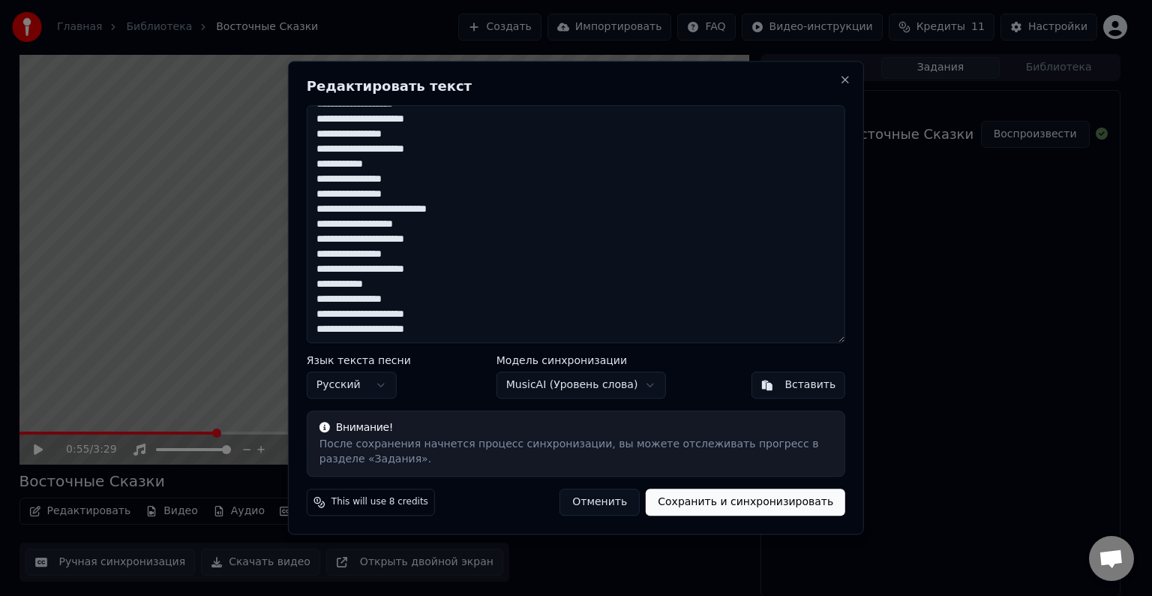
click at [726, 504] on button "Сохранить и синхронизировать" at bounding box center [746, 502] width 200 height 27
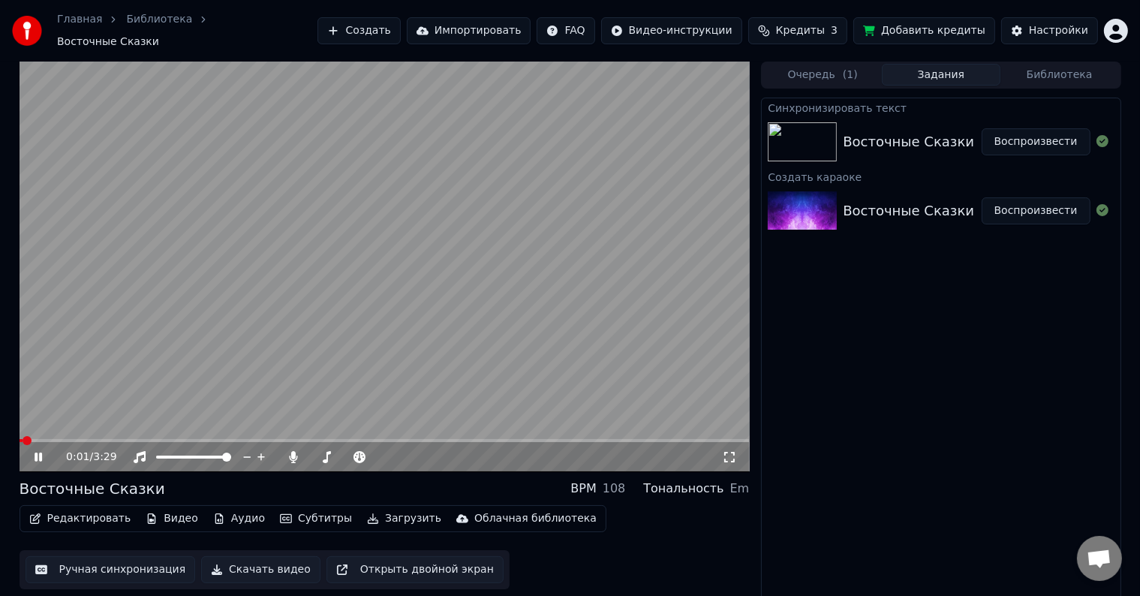
click at [23, 443] on span at bounding box center [27, 440] width 9 height 9
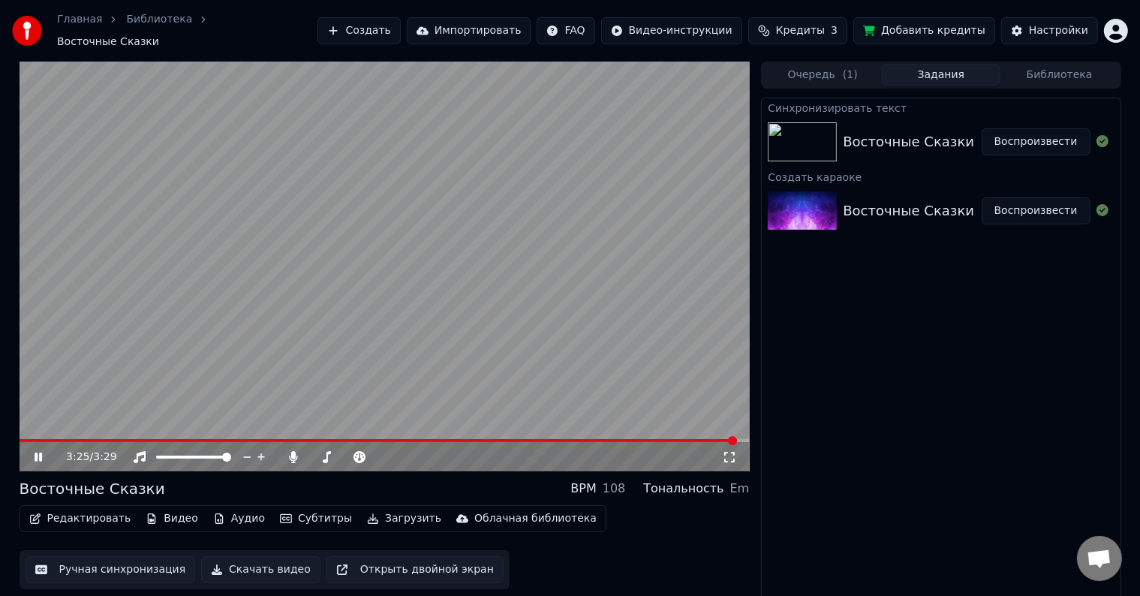
click at [233, 383] on video at bounding box center [385, 267] width 730 height 410
click at [341, 453] on div at bounding box center [361, 456] width 121 height 15
click at [324, 455] on span at bounding box center [317, 456] width 15 height 3
click at [18, 434] on div "3:26 / 3:29 Восточные Сказки BPM 108 Тональность Em Редактировать Видео Аудио С…" at bounding box center [570, 333] width 1125 height 542
click at [23, 439] on span at bounding box center [379, 440] width 719 height 3
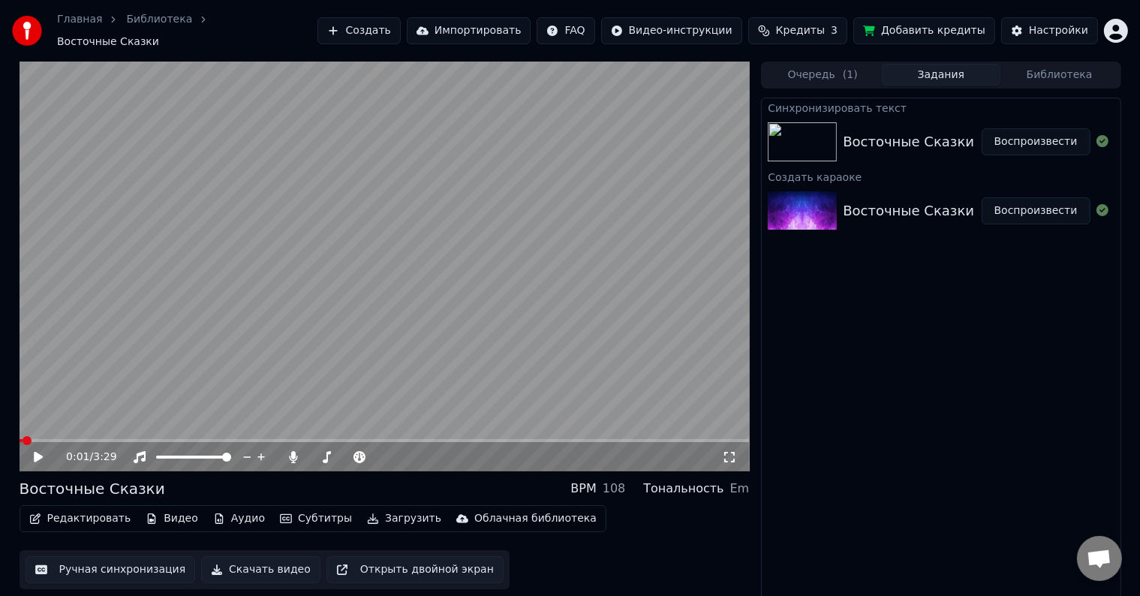
click at [38, 452] on icon at bounding box center [38, 457] width 9 height 11
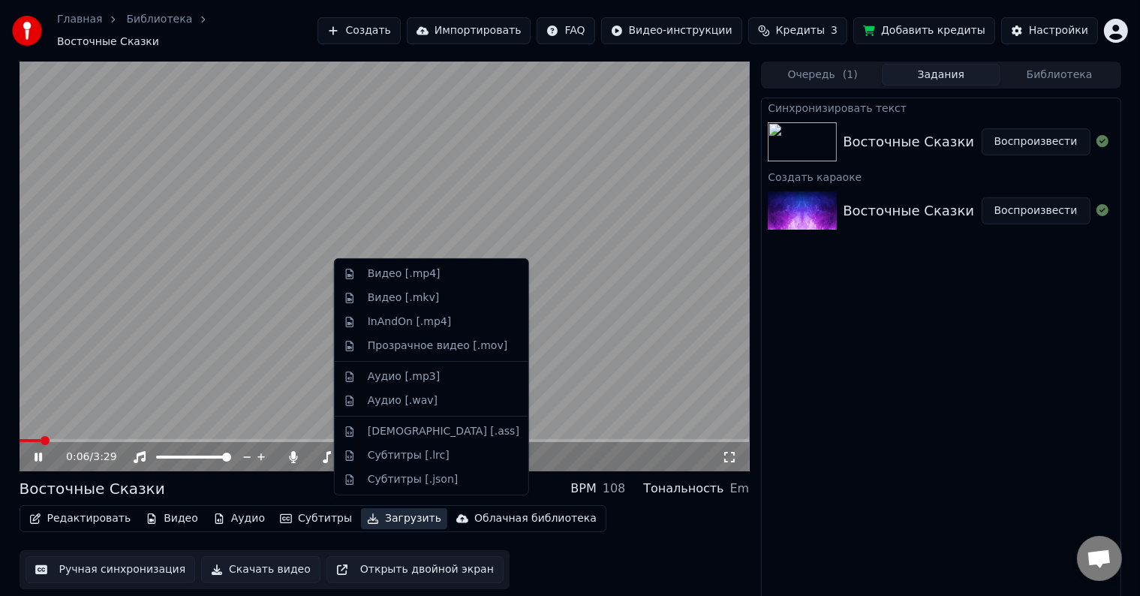
click at [364, 510] on button "Загрузить" at bounding box center [404, 518] width 86 height 21
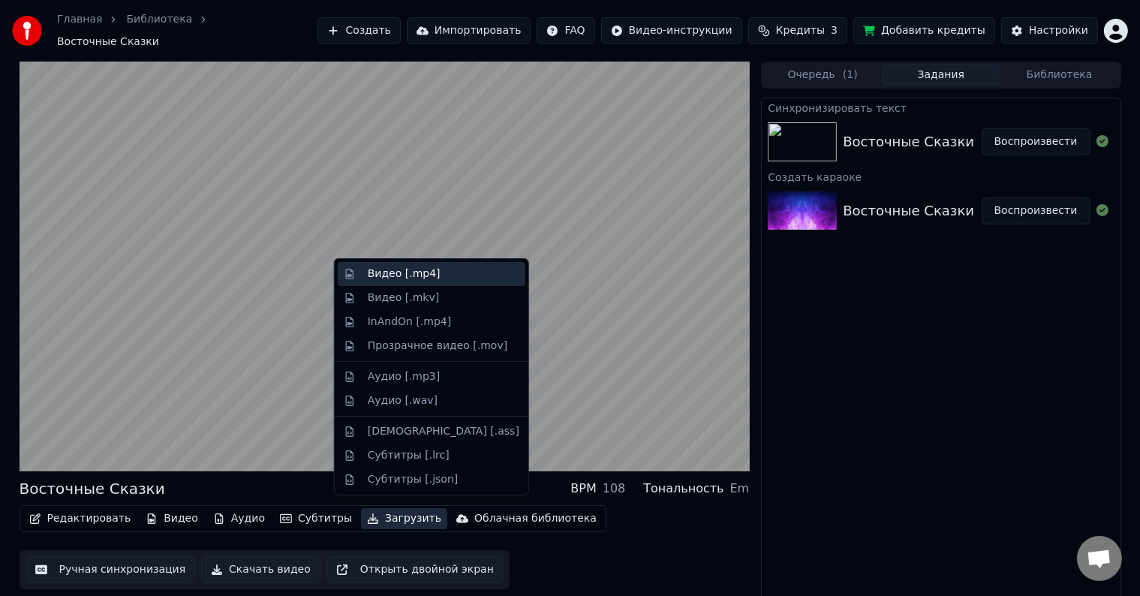
click at [368, 269] on div "Видео [.mp4]" at bounding box center [404, 273] width 73 height 15
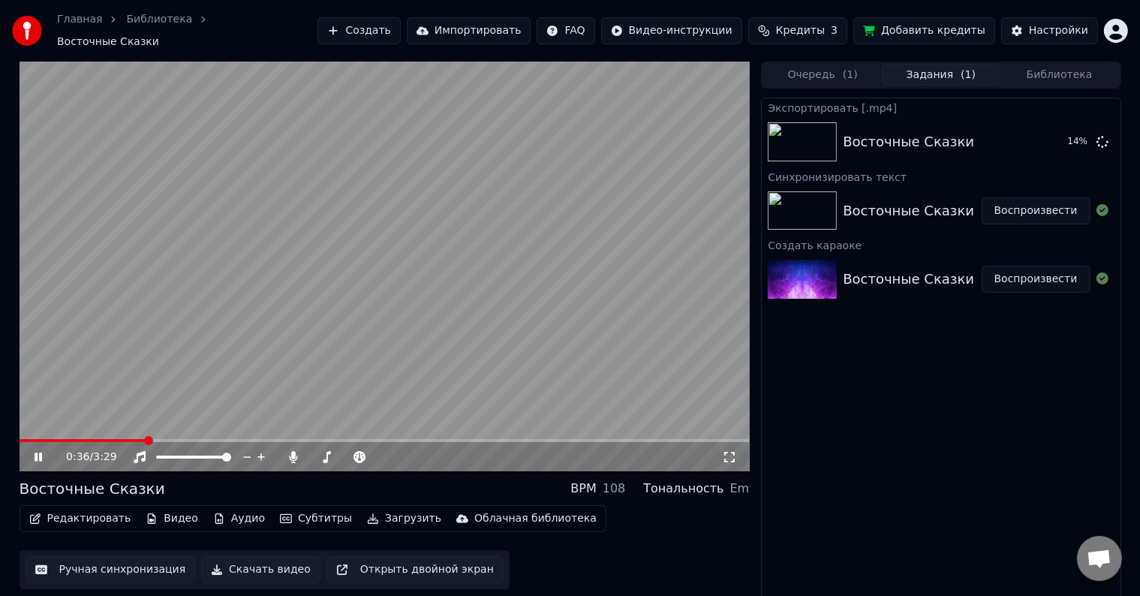
click at [440, 218] on video at bounding box center [385, 267] width 730 height 410
click at [460, 210] on video at bounding box center [385, 267] width 730 height 410
click at [1058, 135] on button "Показать" at bounding box center [1051, 141] width 77 height 27
click at [184, 478] on div "Восточные Сказки BPM 108 Тональность Em" at bounding box center [385, 488] width 730 height 21
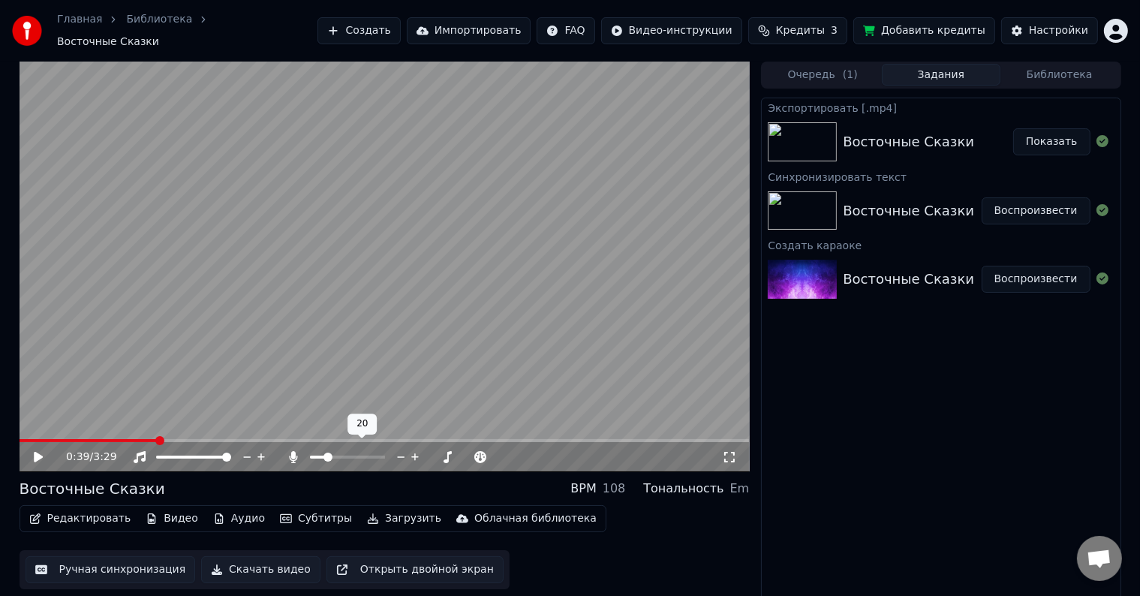
click at [399, 449] on icon at bounding box center [401, 456] width 14 height 15
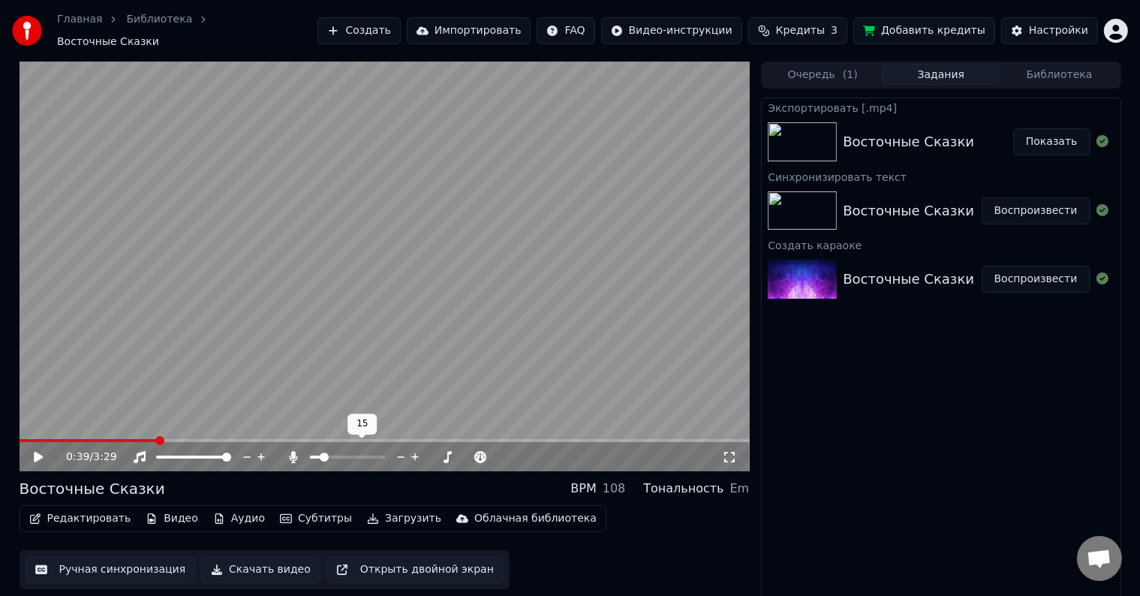
click at [399, 449] on icon at bounding box center [401, 456] width 14 height 15
click at [371, 241] on video at bounding box center [385, 267] width 730 height 410
drag, startPoint x: 103, startPoint y: 431, endPoint x: 0, endPoint y: 431, distance: 102.8
click at [0, 431] on div "1:03 / 3:29 Восточные Сказки BPM 108 Тональность Em Редактировать Видео Аудио С…" at bounding box center [570, 333] width 1140 height 542
click at [20, 439] on span at bounding box center [132, 440] width 224 height 3
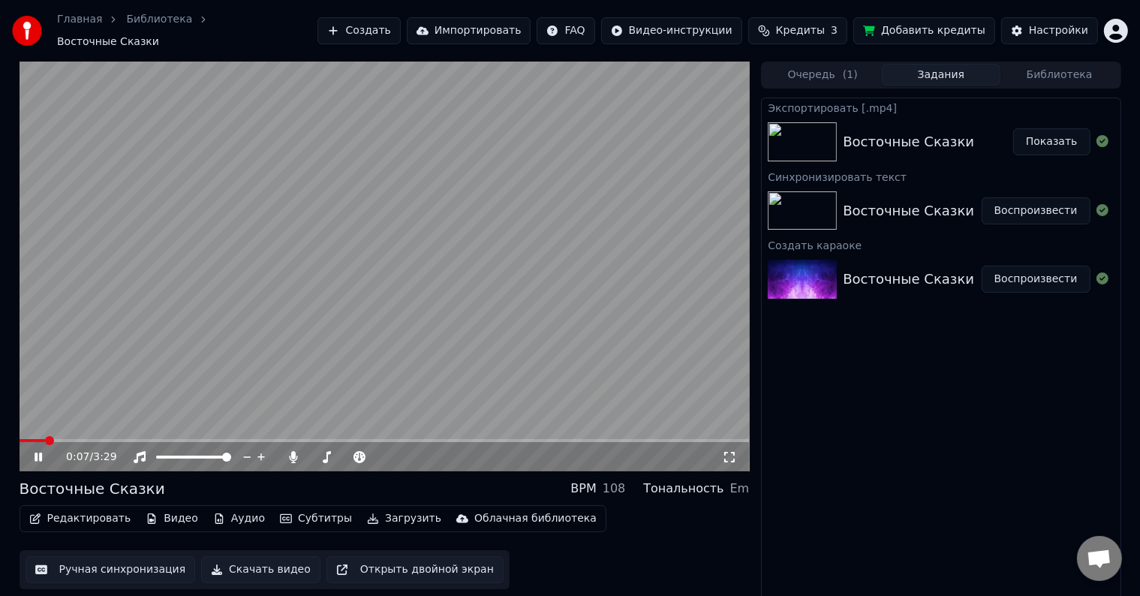
click at [380, 510] on button "Загрузить" at bounding box center [404, 518] width 86 height 21
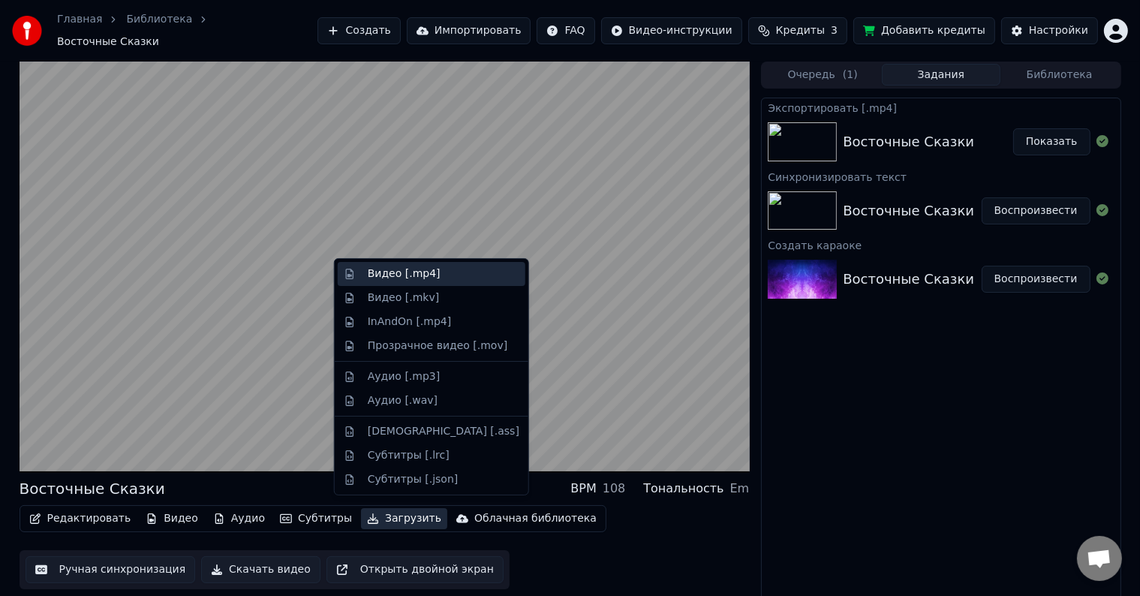
click at [372, 279] on div "Видео [.mp4]" at bounding box center [404, 273] width 73 height 15
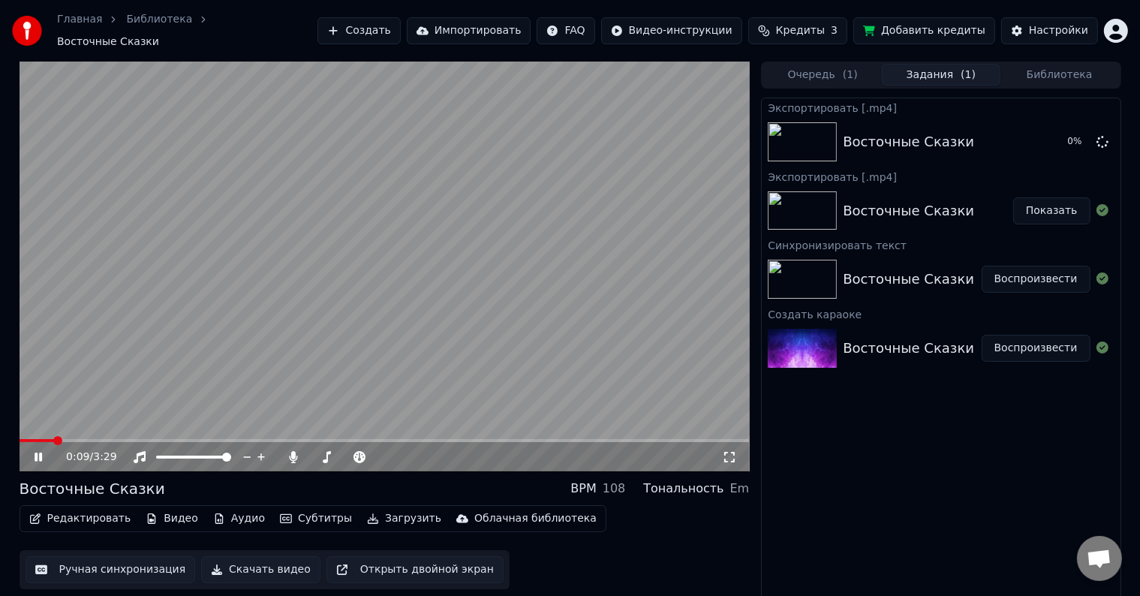
click at [350, 252] on video at bounding box center [385, 267] width 730 height 410
click at [1062, 146] on button "Показать" at bounding box center [1051, 141] width 77 height 27
click at [60, 296] on video at bounding box center [385, 267] width 730 height 410
click at [62, 296] on video at bounding box center [385, 267] width 730 height 410
click at [20, 440] on span at bounding box center [24, 440] width 9 height 9
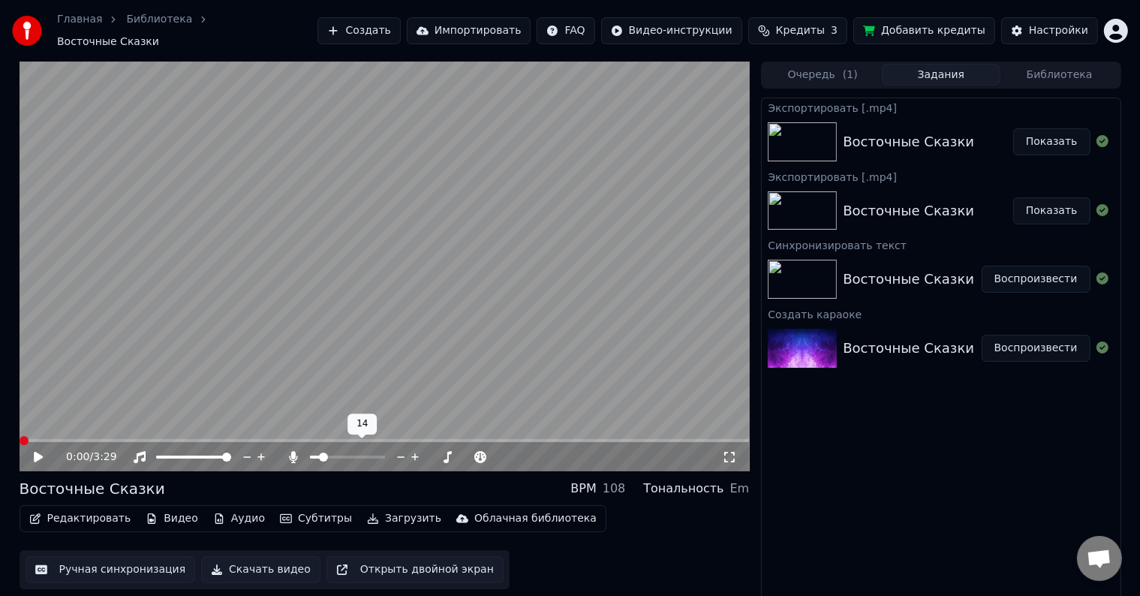
click at [395, 449] on icon at bounding box center [401, 456] width 14 height 15
click at [227, 251] on video at bounding box center [385, 267] width 730 height 410
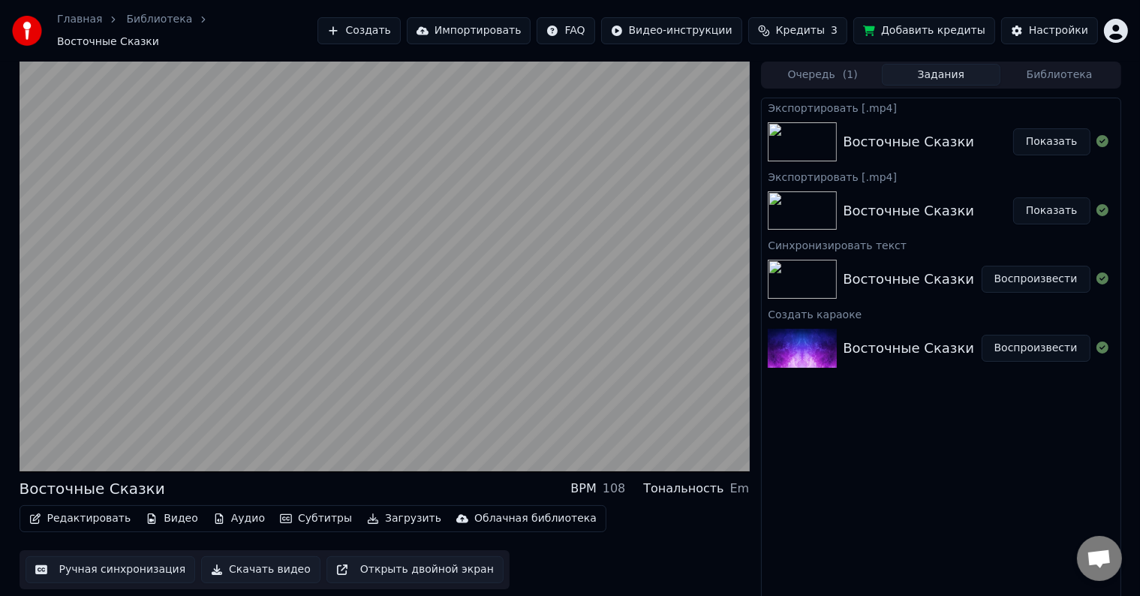
click at [227, 251] on video at bounding box center [385, 267] width 730 height 410
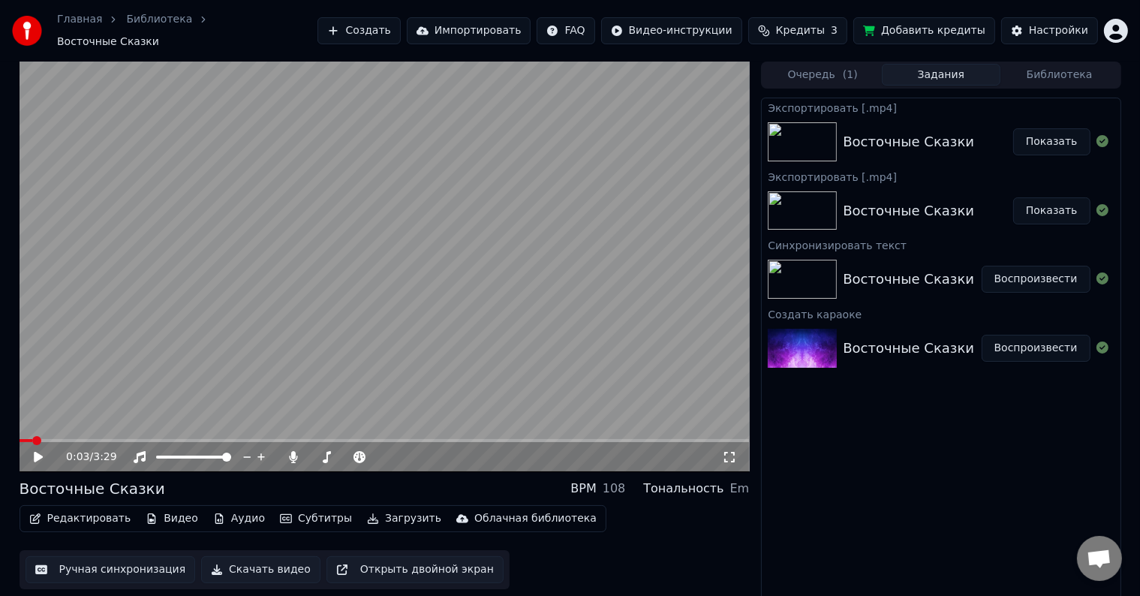
click at [367, 513] on icon "button" at bounding box center [373, 518] width 12 height 11
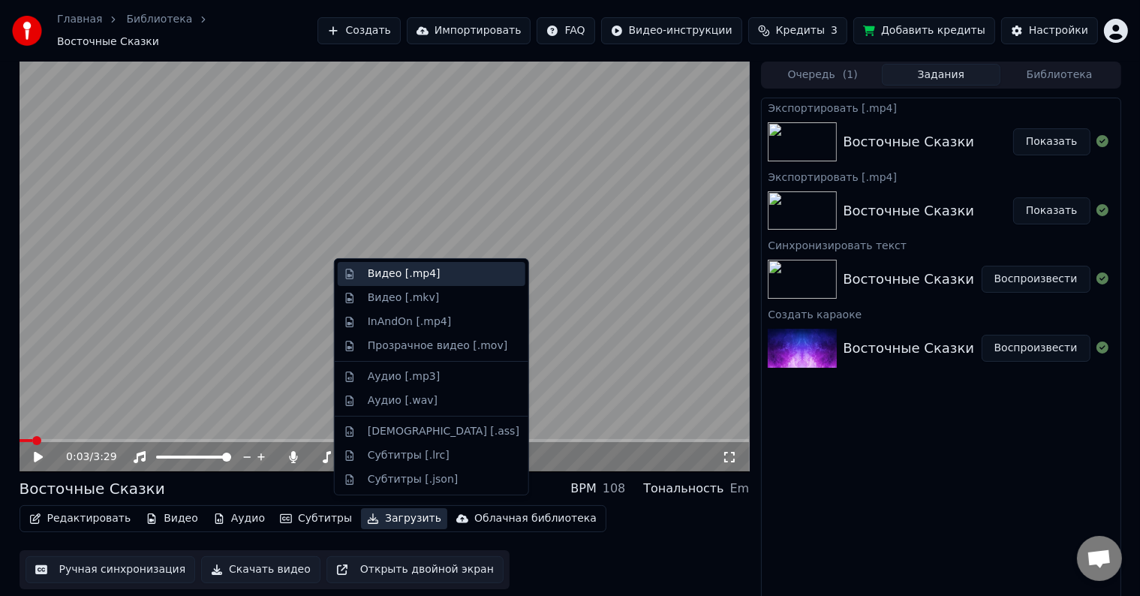
click at [385, 280] on div "Видео [.mp4]" at bounding box center [404, 273] width 73 height 15
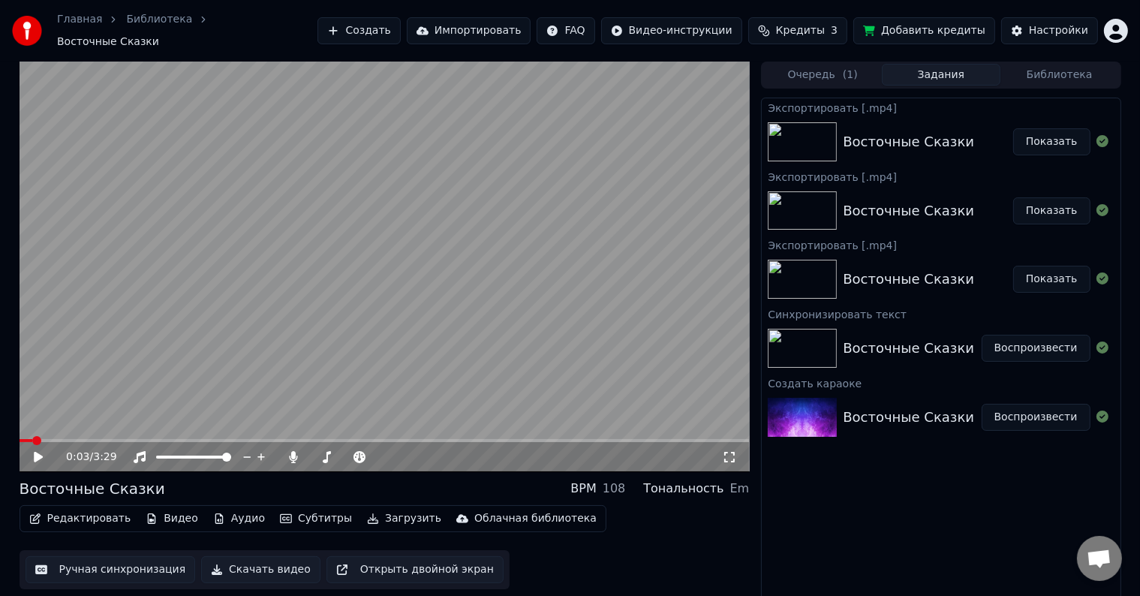
click at [1037, 139] on button "Показать" at bounding box center [1051, 141] width 77 height 27
click at [400, 26] on button "Создать" at bounding box center [358, 30] width 83 height 27
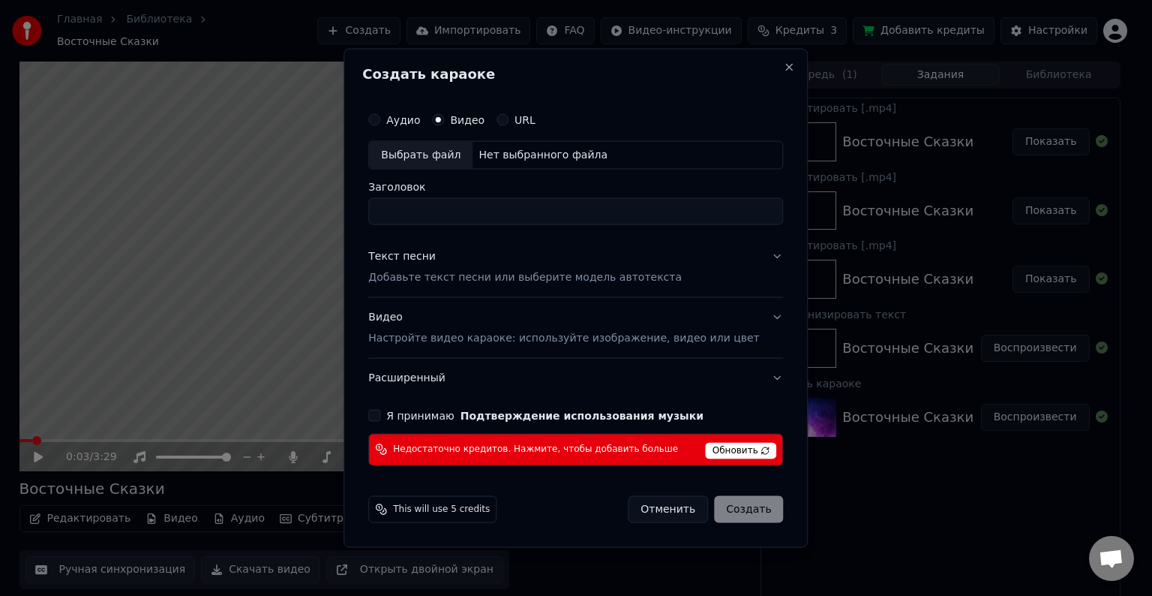
click at [454, 153] on div "Выбрать файл" at bounding box center [421, 155] width 104 height 27
drag, startPoint x: 615, startPoint y: 217, endPoint x: 174, endPoint y: 251, distance: 442.5
click at [174, 251] on body "Главная Библиотека Восточные Сказки Создать Импортировать FAQ Видео-инструкции …" at bounding box center [570, 298] width 1140 height 596
type input "**********"
click at [395, 282] on p "Добавьте текст песни или выберите модель автотекста" at bounding box center [525, 277] width 314 height 15
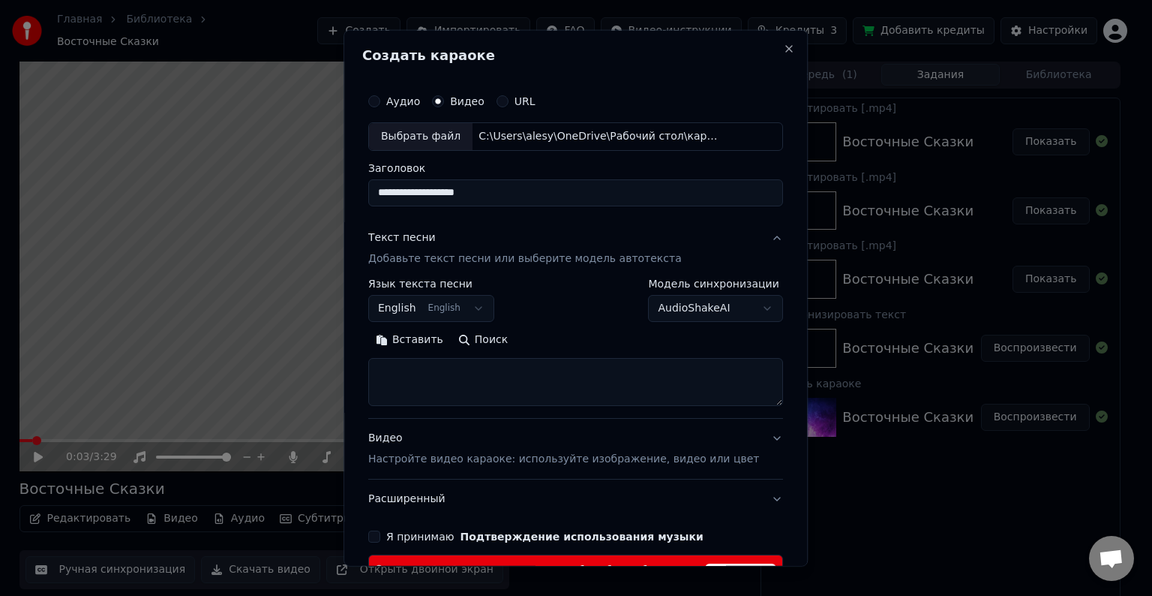
click at [460, 306] on button "English English" at bounding box center [431, 308] width 126 height 27
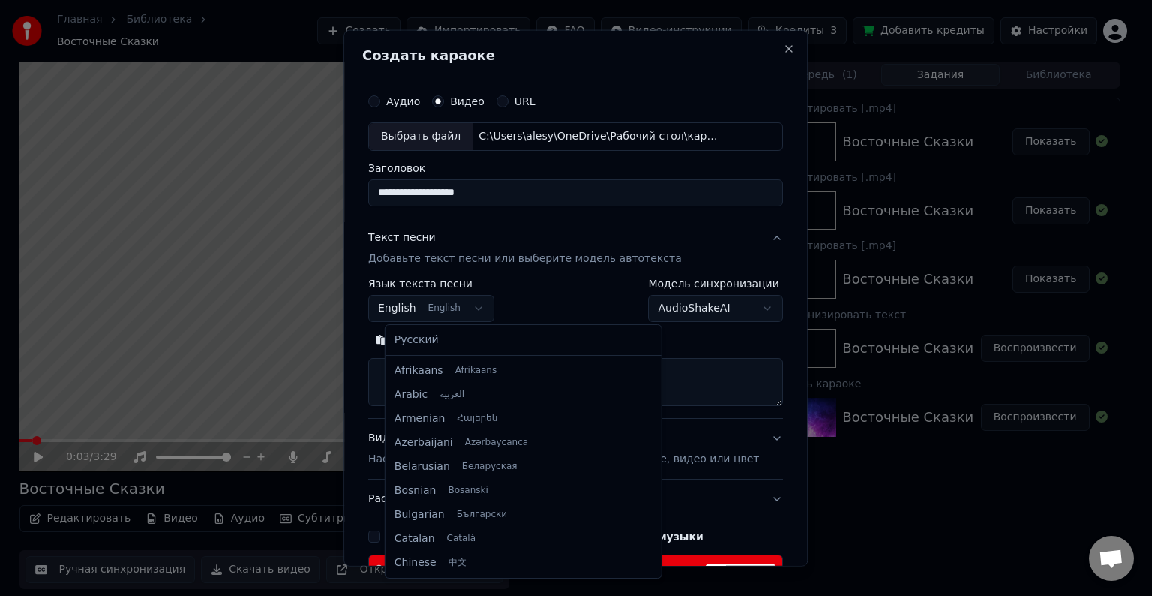
scroll to position [120, 0]
select select "**"
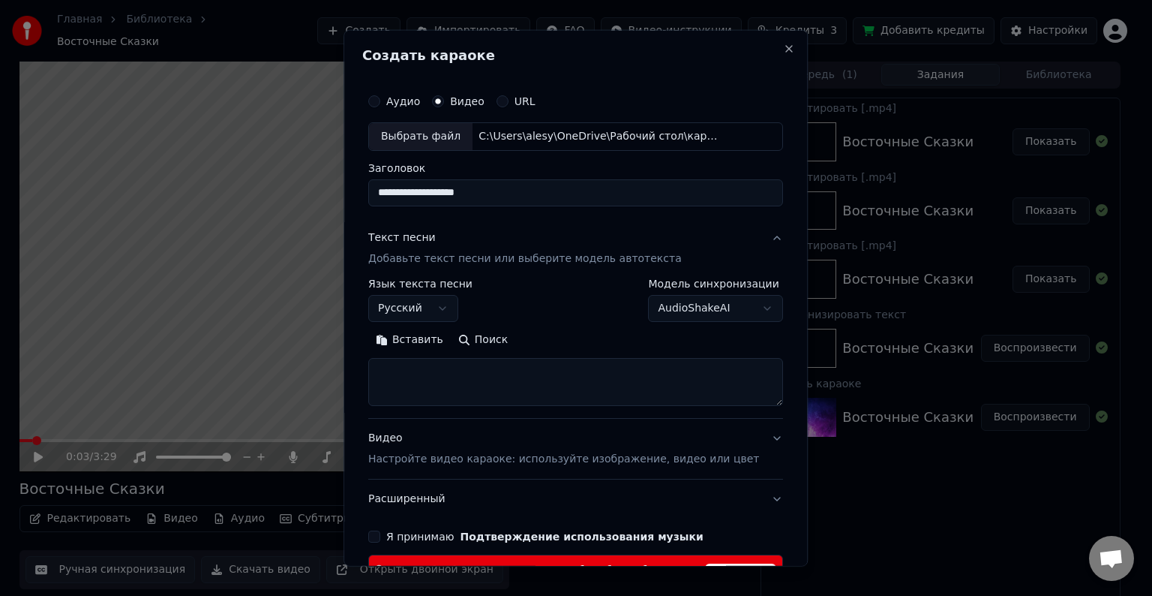
click at [431, 392] on textarea at bounding box center [575, 382] width 415 height 48
paste textarea "**********"
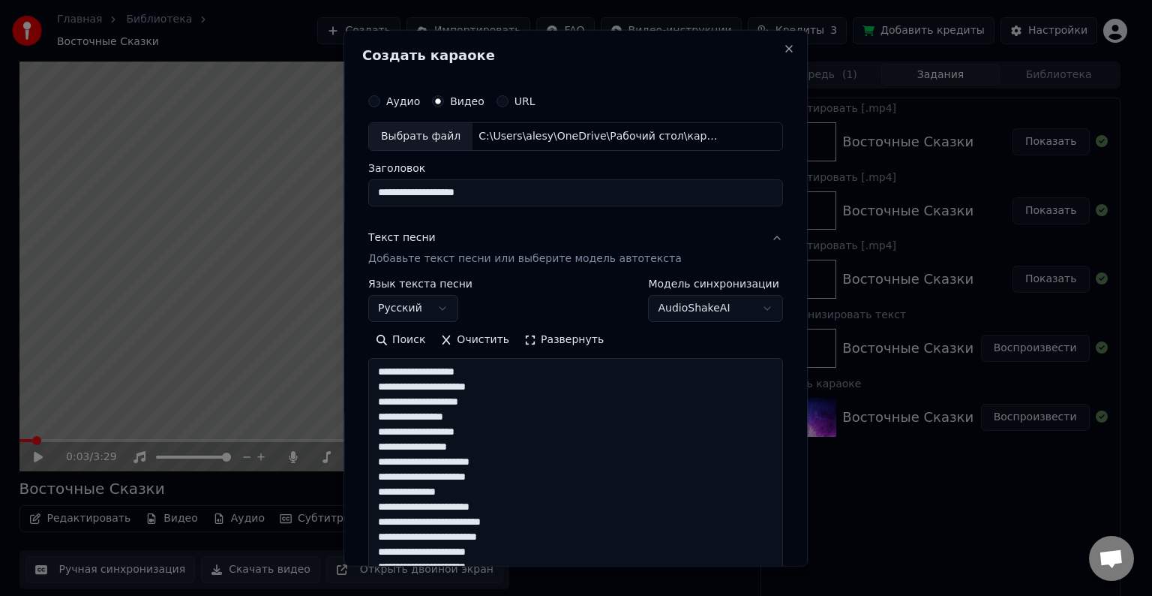
scroll to position [408, 0]
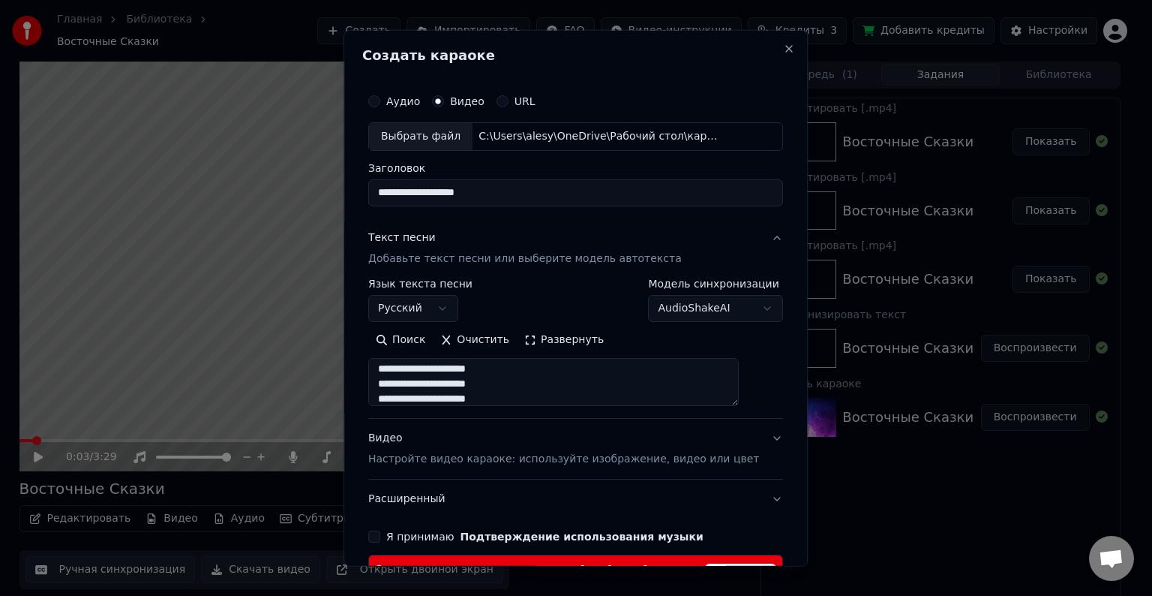
type textarea "**********"
click at [666, 312] on body "Главная Библиотека Восточные Сказки Создать Импортировать FAQ Видео-инструкции …" at bounding box center [570, 298] width 1140 height 596
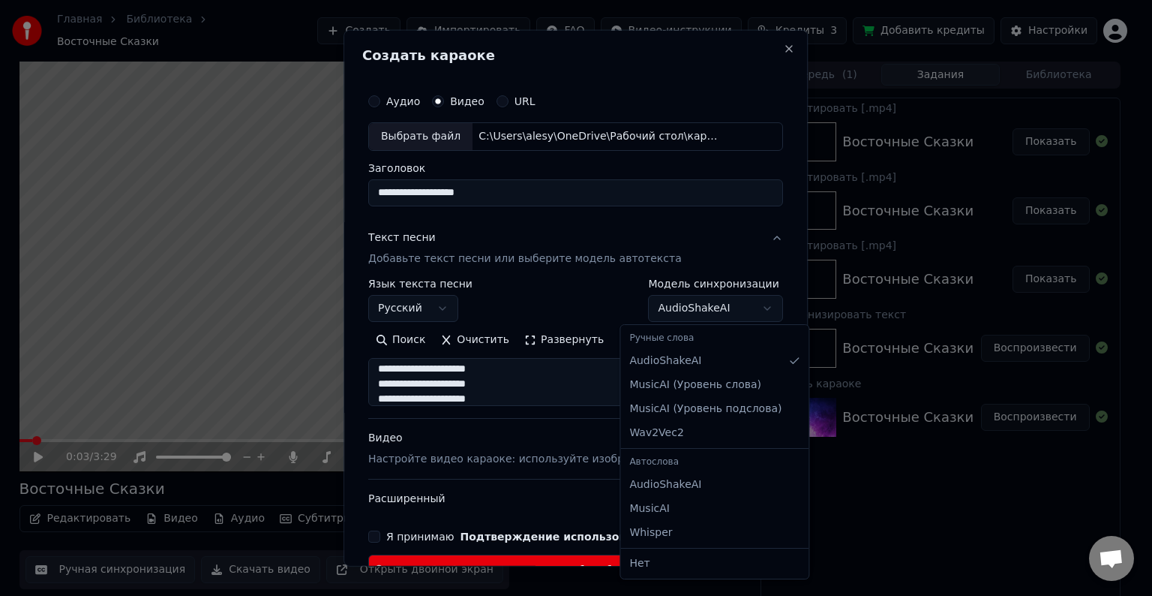
select select "**********"
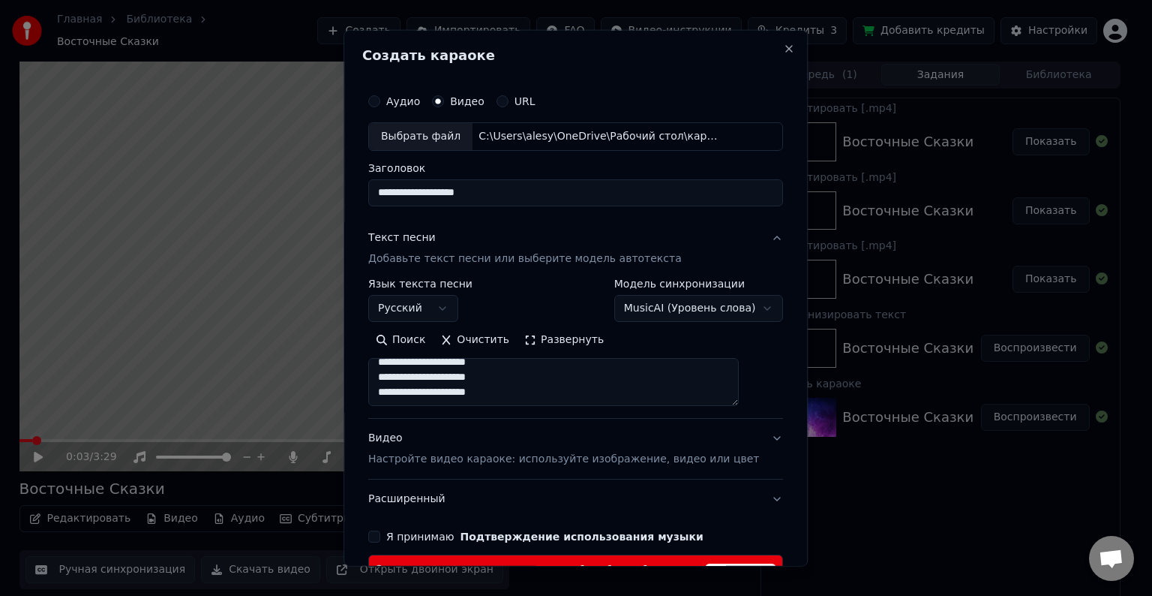
scroll to position [101, 0]
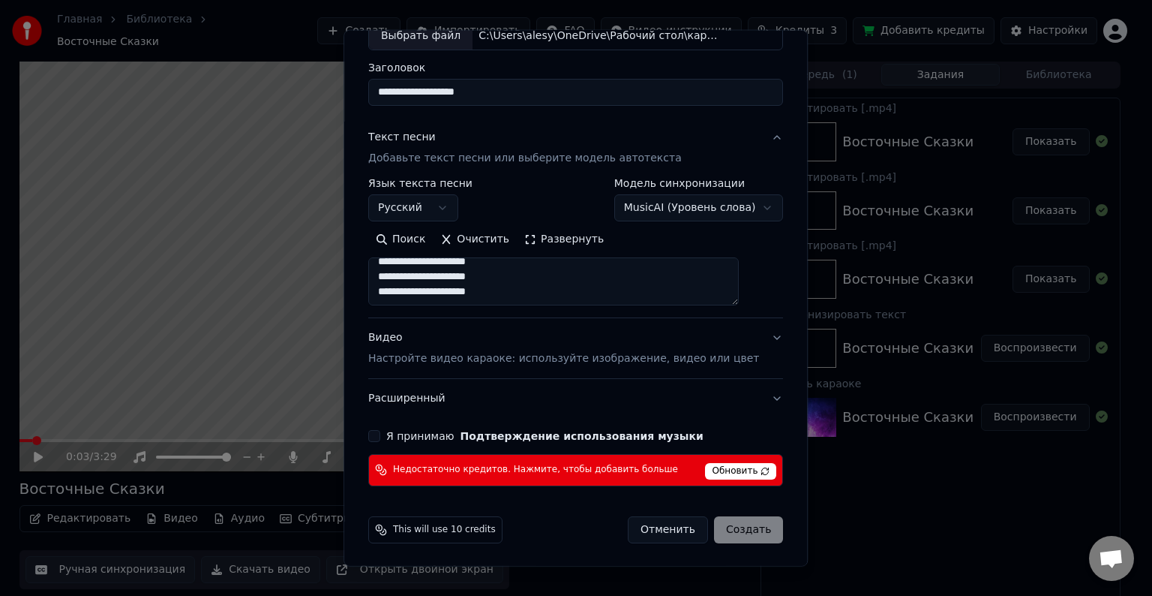
click at [452, 351] on p "Настройте видео караоке: используйте изображение, видео или цвет" at bounding box center [563, 358] width 391 height 15
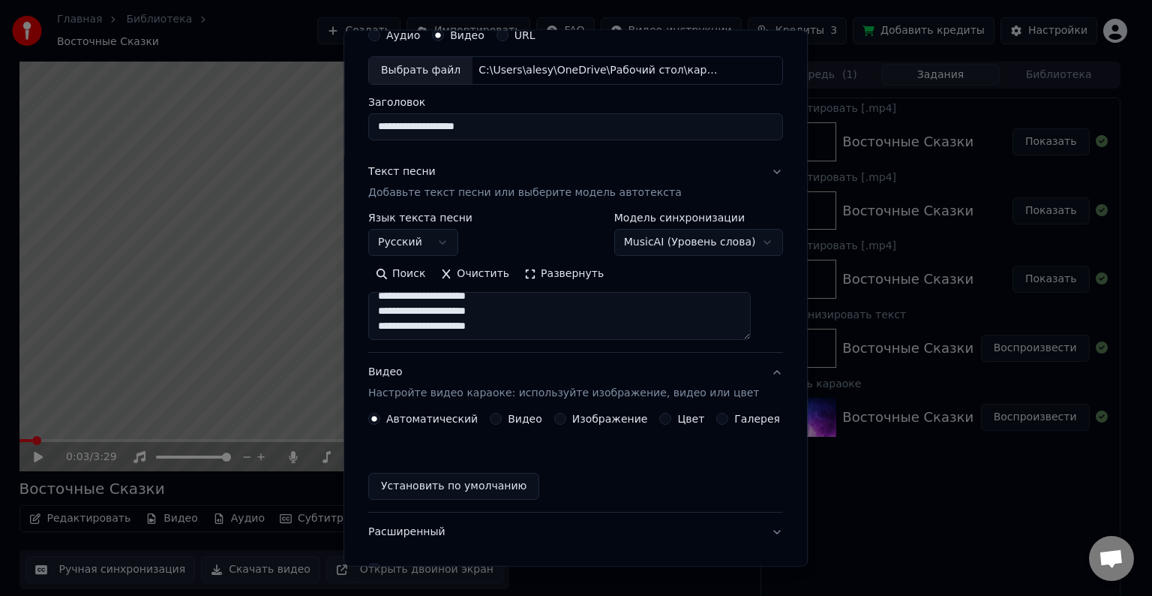
scroll to position [60, 0]
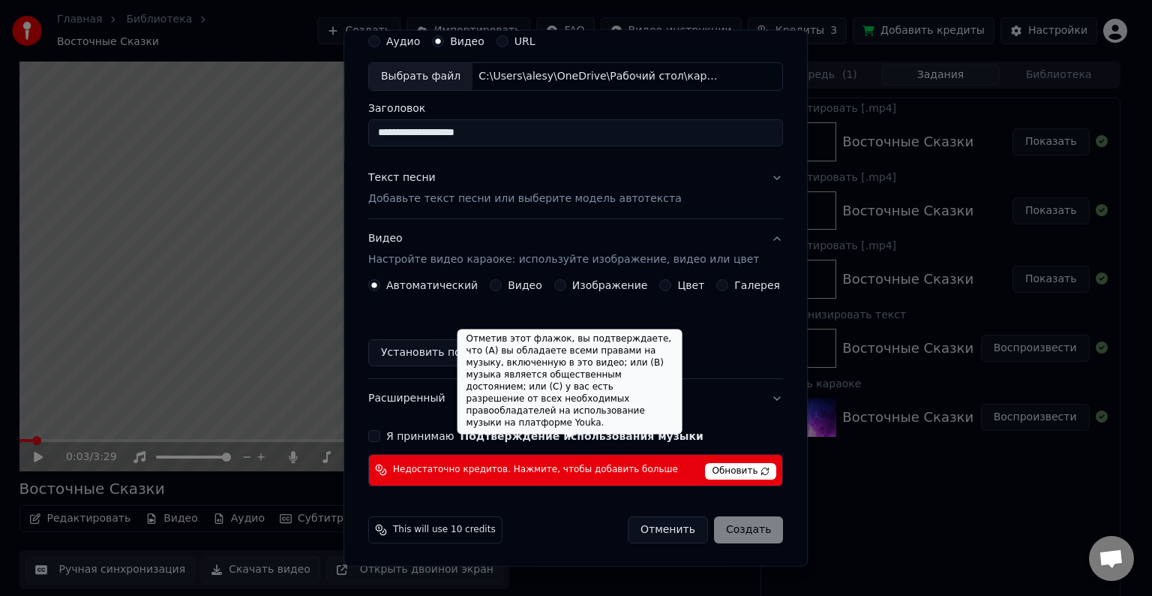
click at [711, 470] on span "Обновить" at bounding box center [741, 471] width 71 height 17
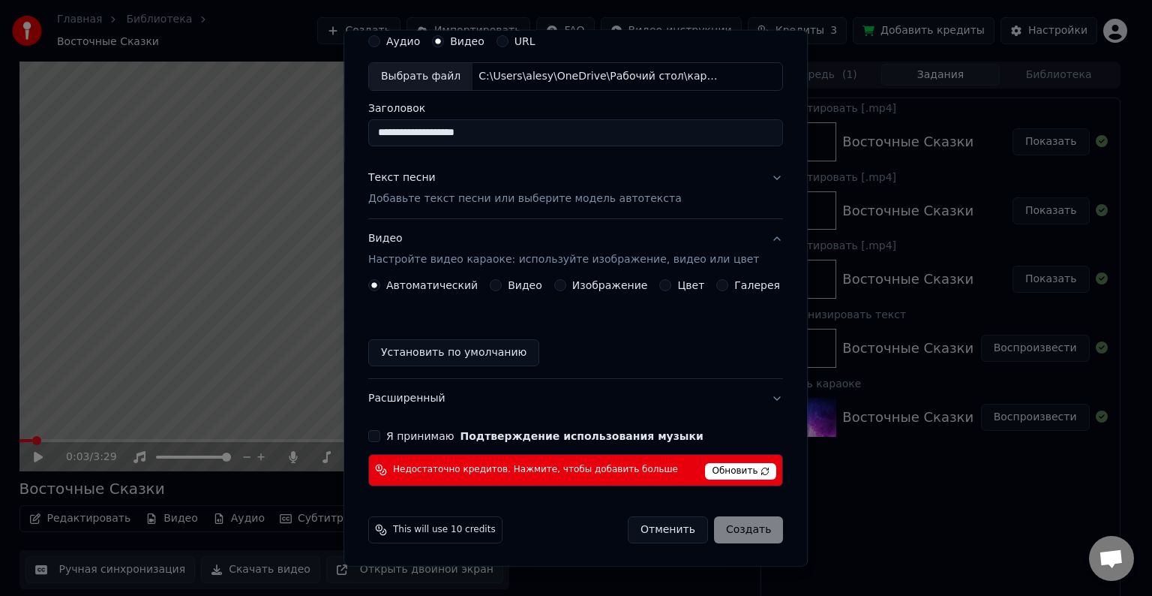
click at [387, 465] on icon at bounding box center [381, 470] width 12 height 12
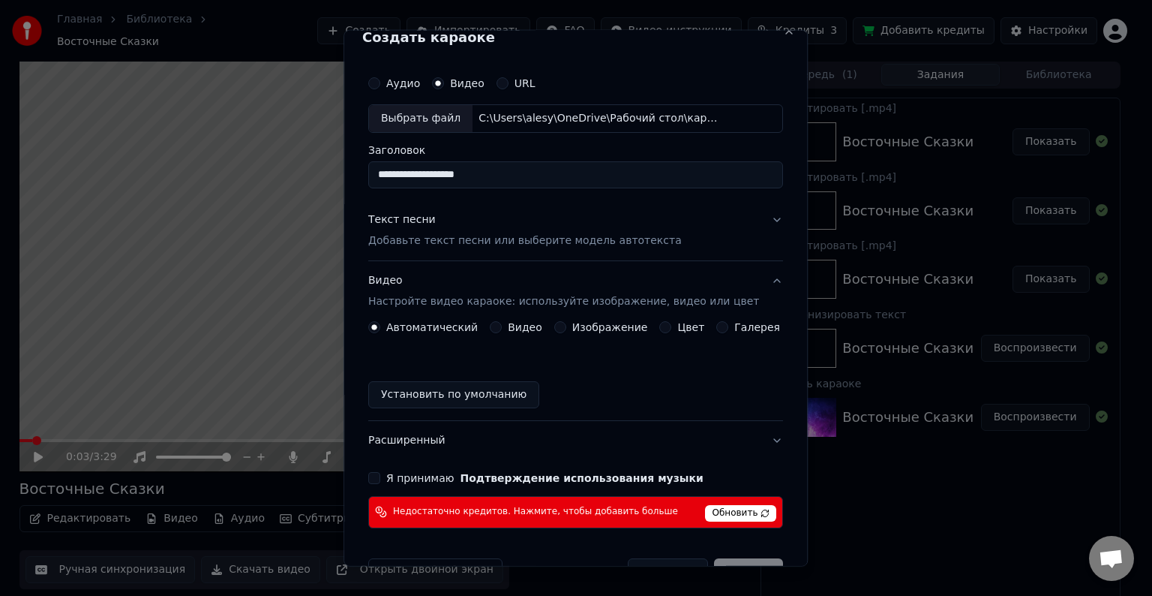
scroll to position [0, 0]
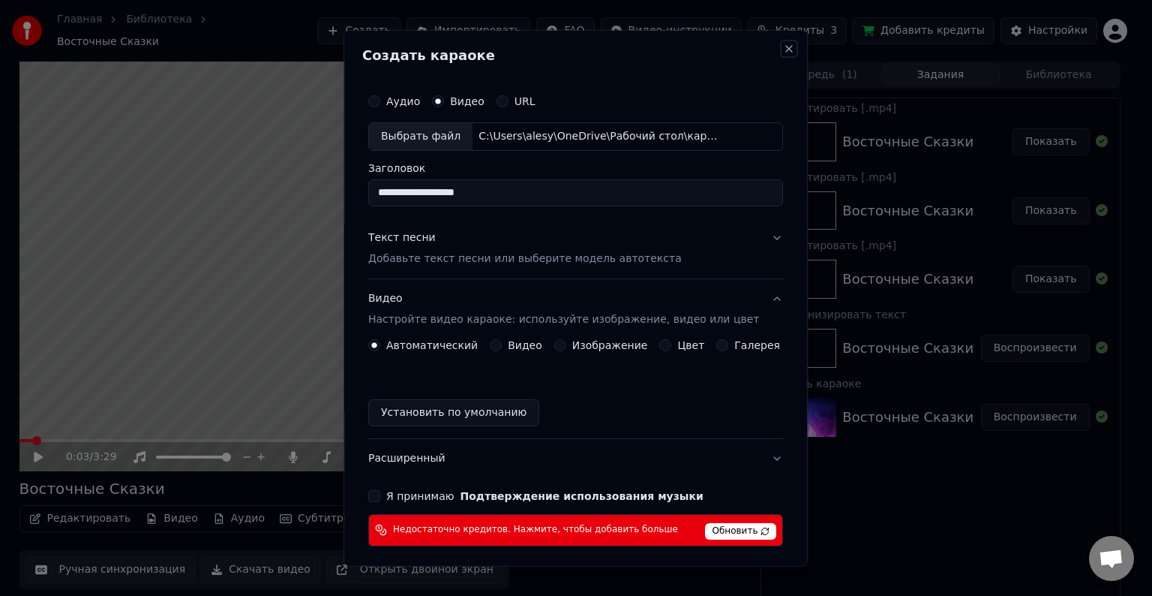
click at [784, 45] on button "Close" at bounding box center [790, 49] width 12 height 12
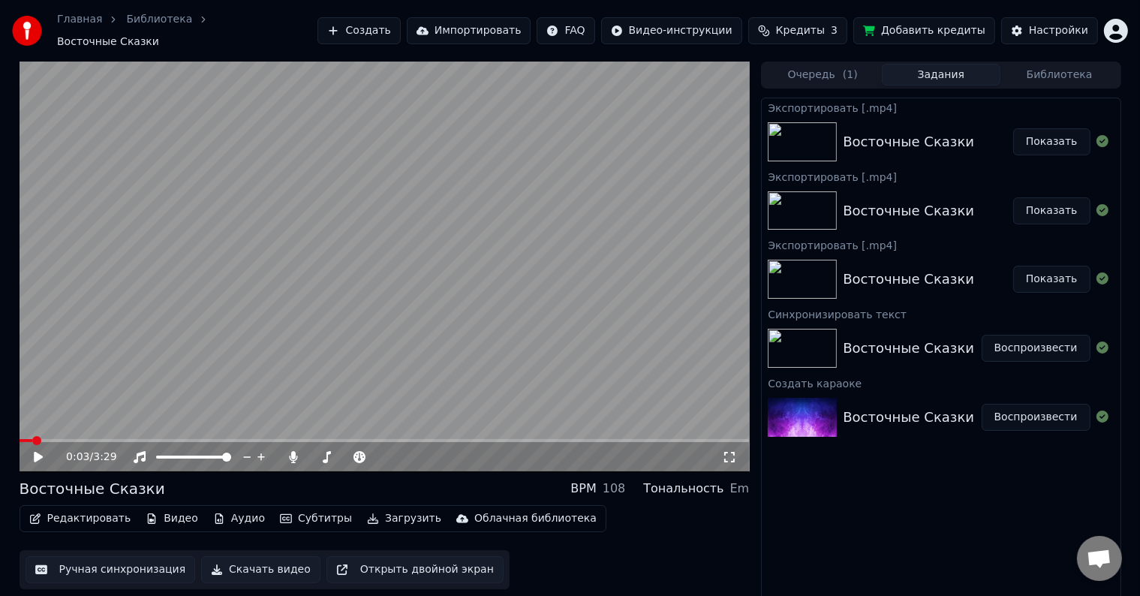
click at [819, 23] on span "Кредиты" at bounding box center [800, 30] width 49 height 15
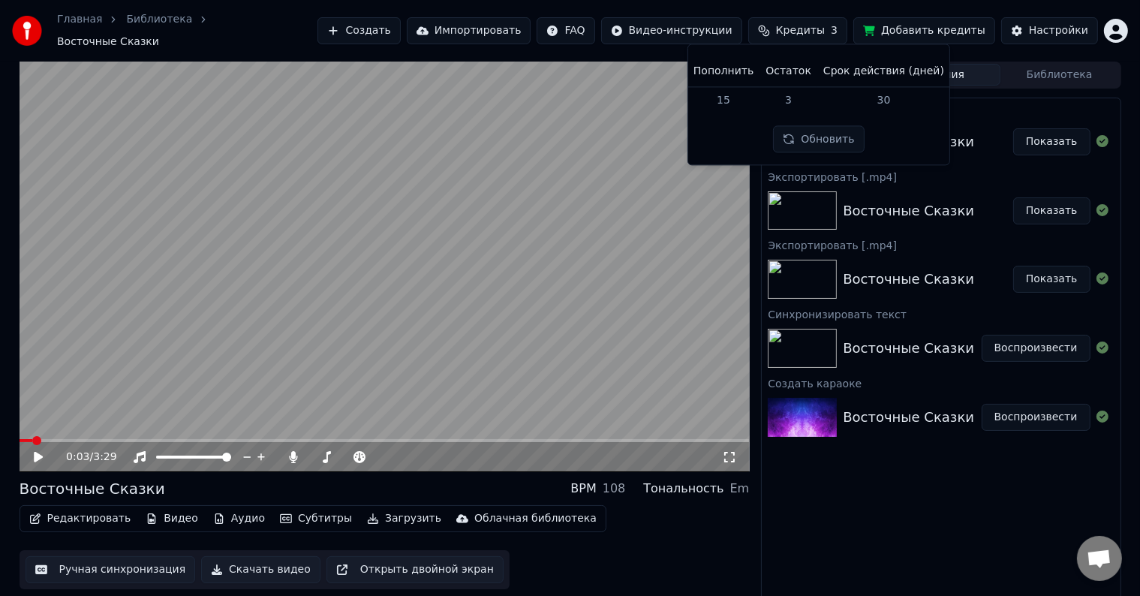
click at [801, 133] on button "Обновить" at bounding box center [818, 139] width 91 height 27
click at [146, 27] on link "Библиотека" at bounding box center [159, 19] width 66 height 15
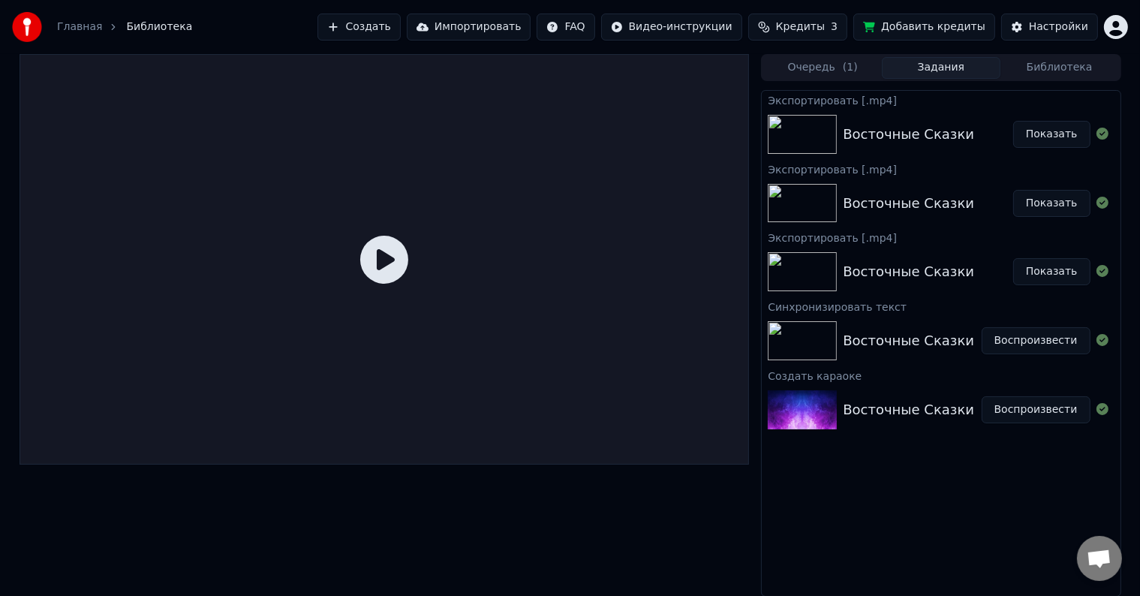
click at [75, 29] on link "Главная" at bounding box center [79, 27] width 45 height 15
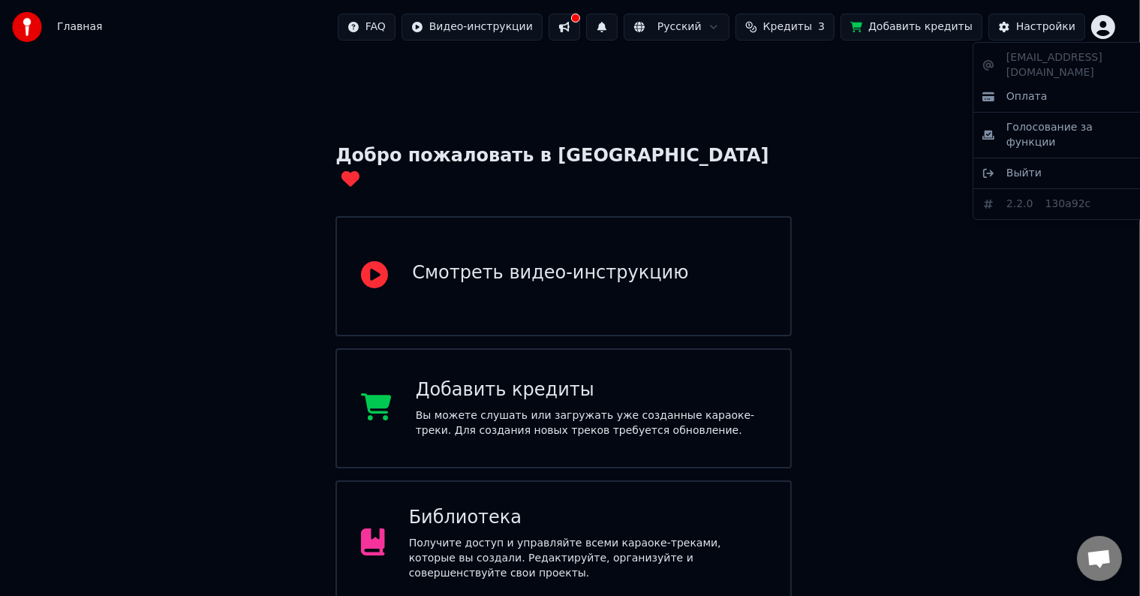
click at [1119, 29] on html "Главная FAQ Видео-инструкции Русский Кредиты 3 Добавить кредиты Настройки Добро…" at bounding box center [570, 372] width 1140 height 744
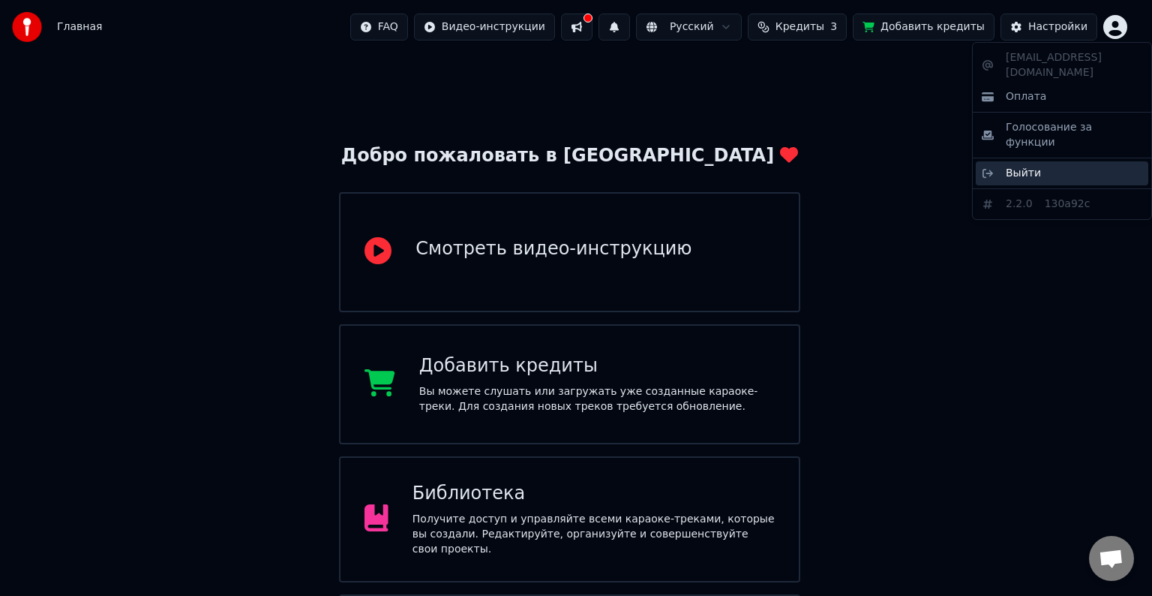
click at [1008, 166] on span "Выйти" at bounding box center [1023, 173] width 35 height 15
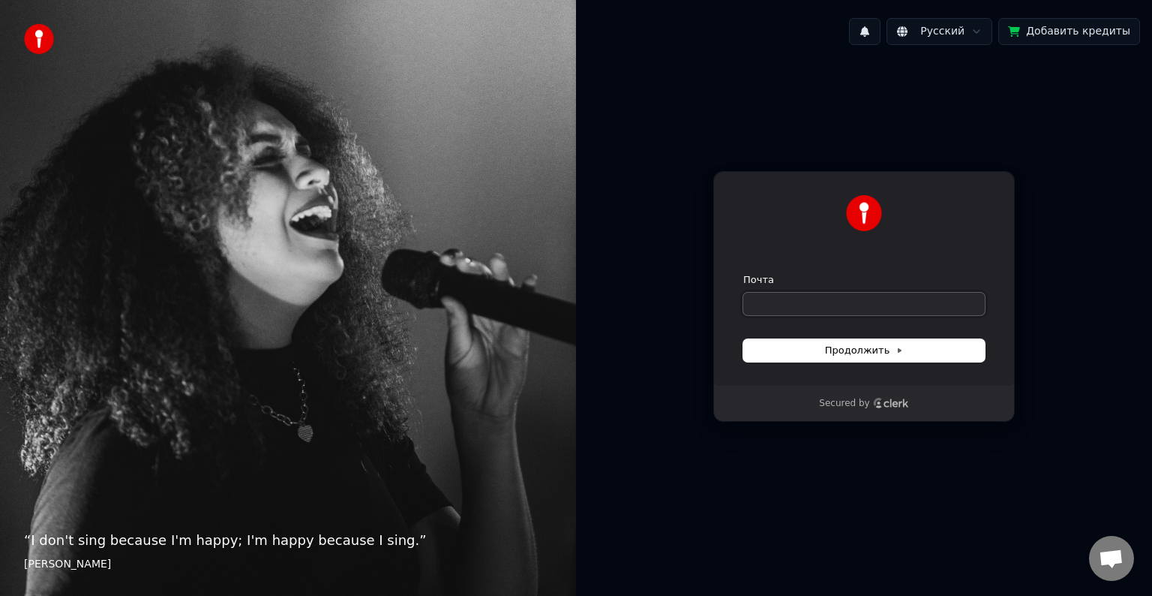
click at [790, 296] on input "Почта" at bounding box center [865, 304] width 242 height 23
click at [826, 351] on button "Продолжить" at bounding box center [865, 350] width 242 height 23
type input "**********"
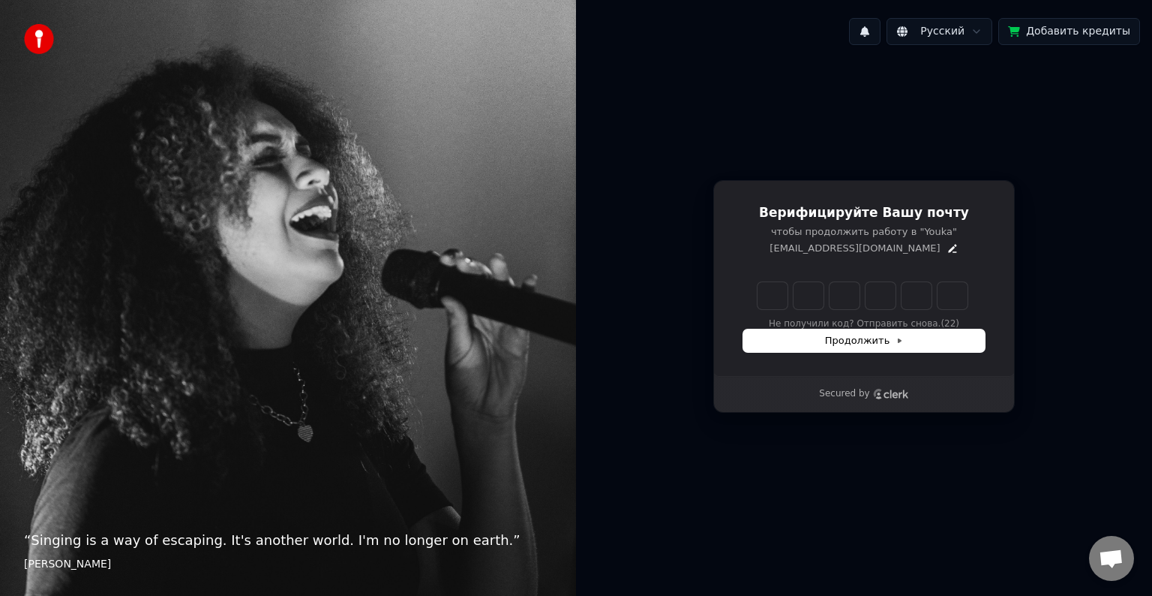
type input "*"
type input "**"
type input "*"
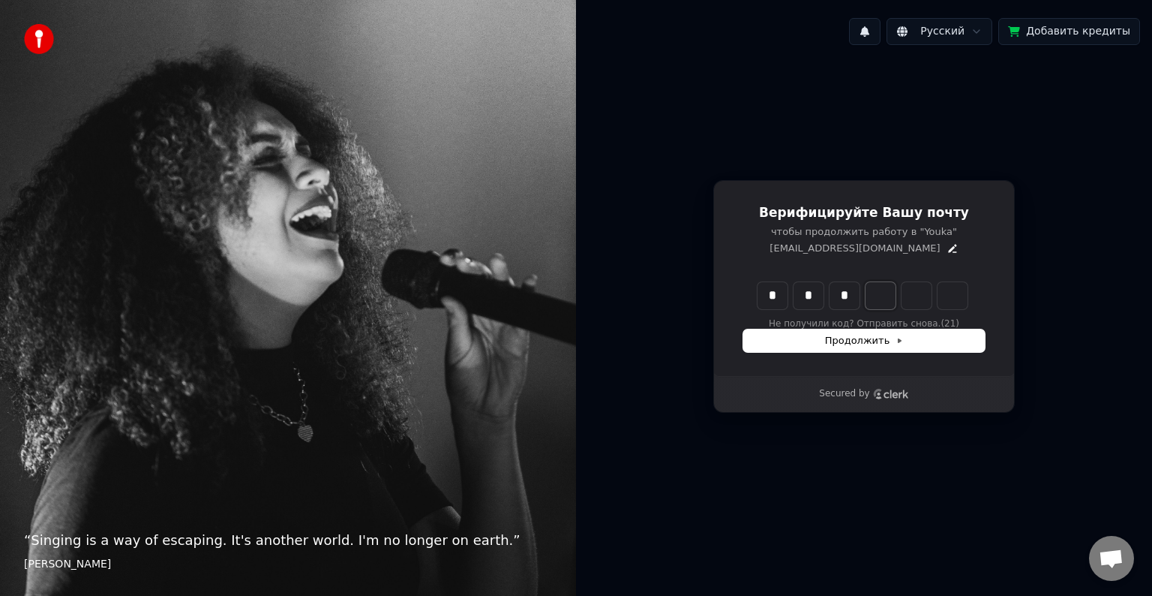
type input "***"
type input "*"
type input "****"
type input "*"
type input "*****"
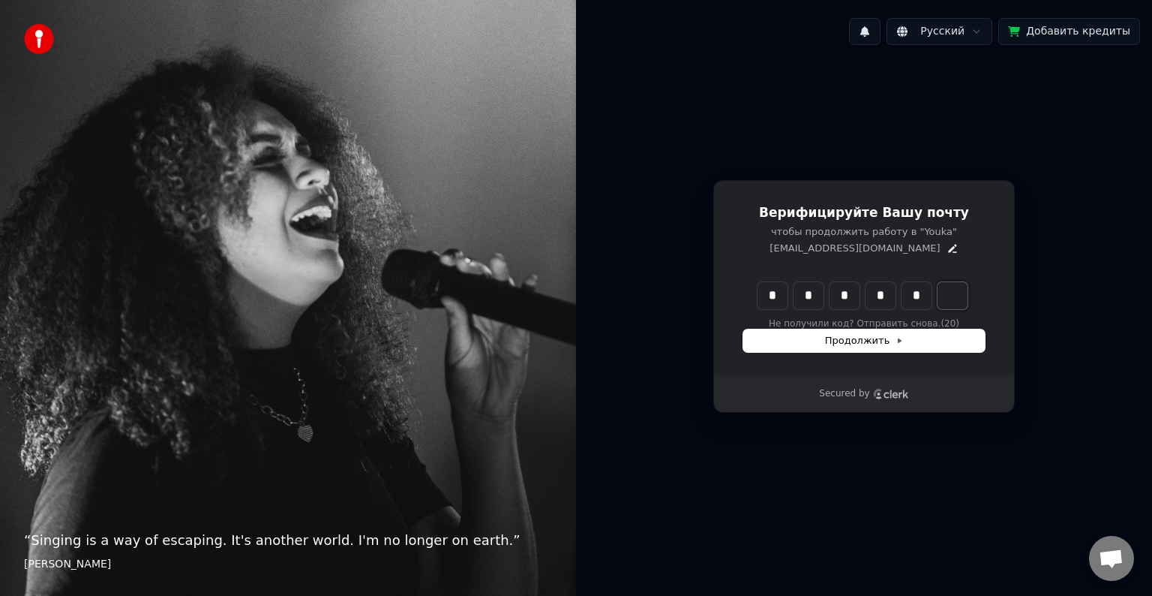
type input "*"
type input "******"
